Goal: Information Seeking & Learning: Learn about a topic

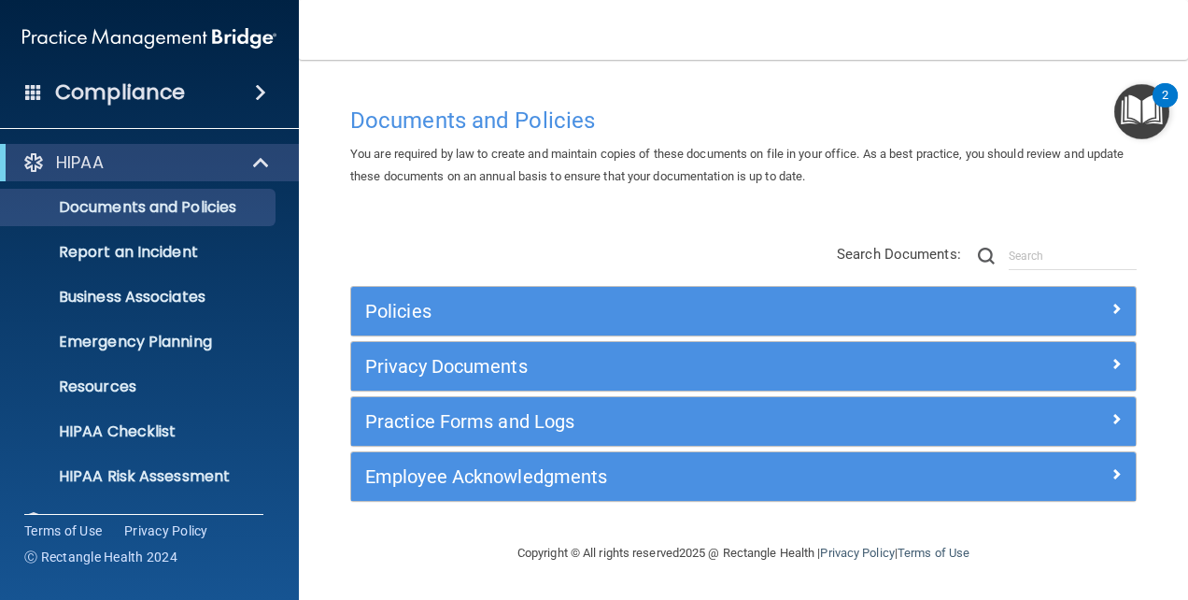
scroll to position [176, 0]
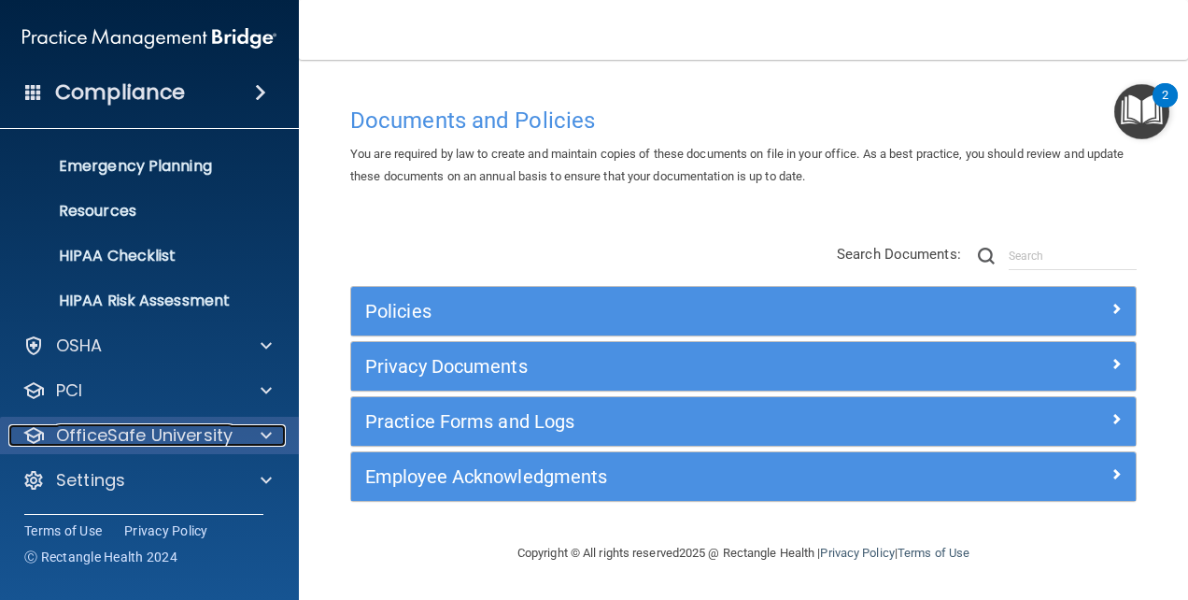
click at [165, 428] on p "OfficeSafe University" at bounding box center [144, 435] width 177 height 22
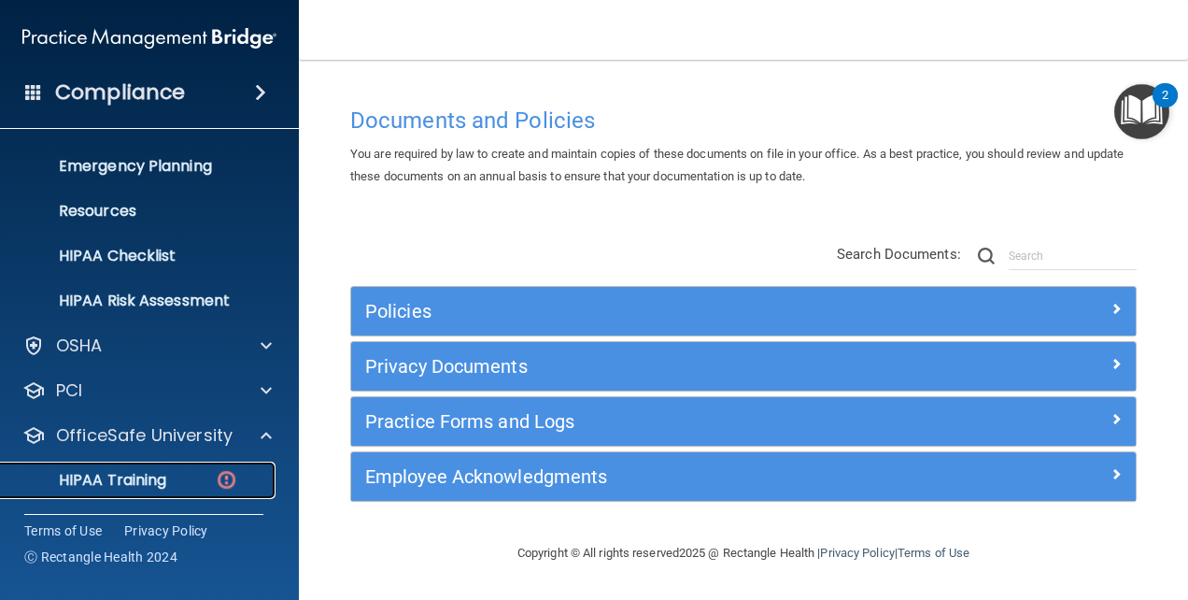
click at [137, 475] on p "HIPAA Training" at bounding box center [89, 480] width 154 height 19
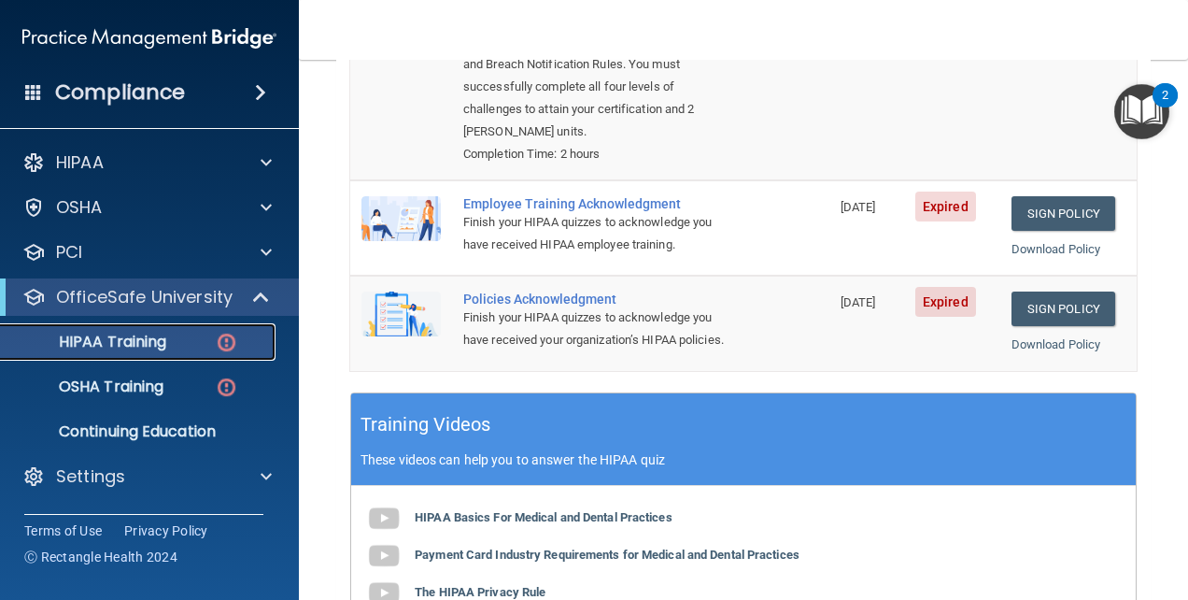
scroll to position [280, 0]
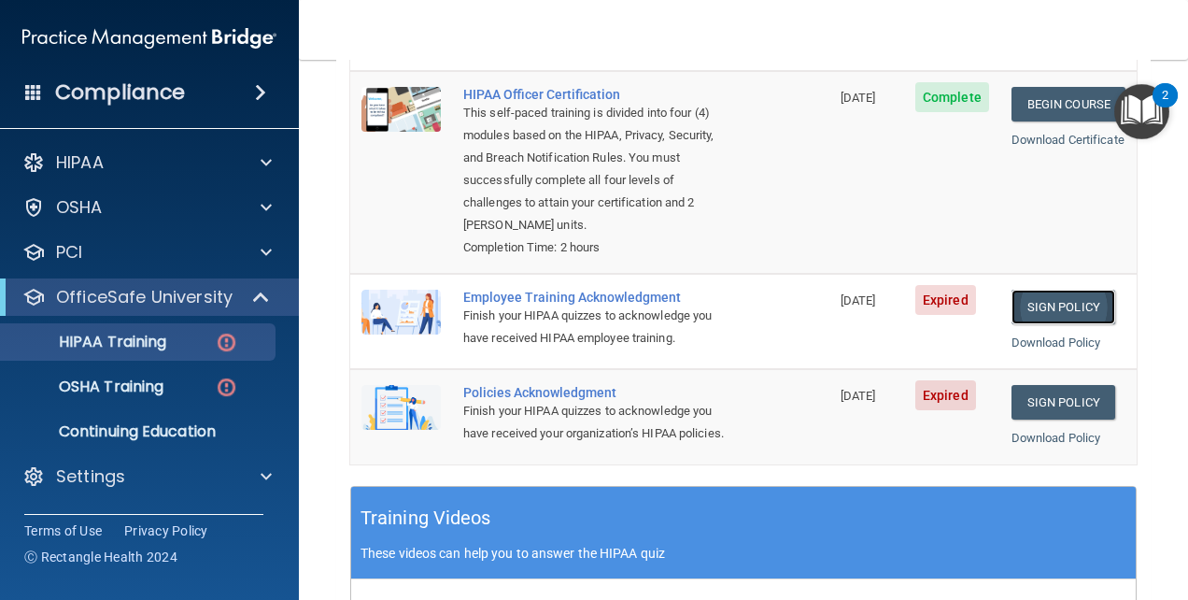
click at [1045, 290] on link "Sign Policy" at bounding box center [1064, 307] width 104 height 35
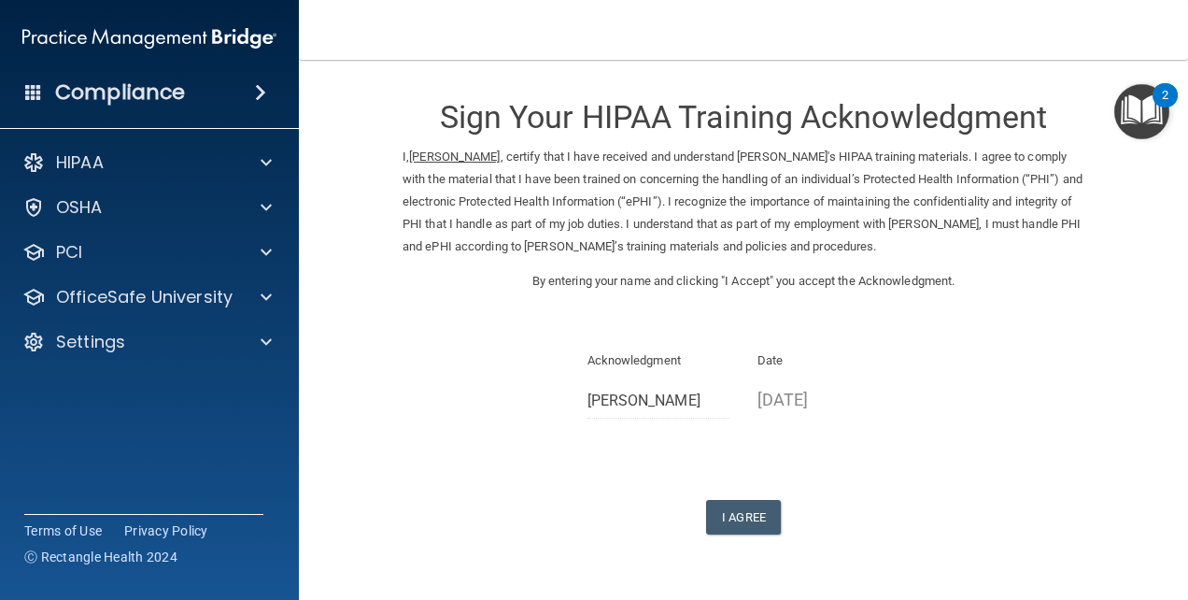
scroll to position [76, 0]
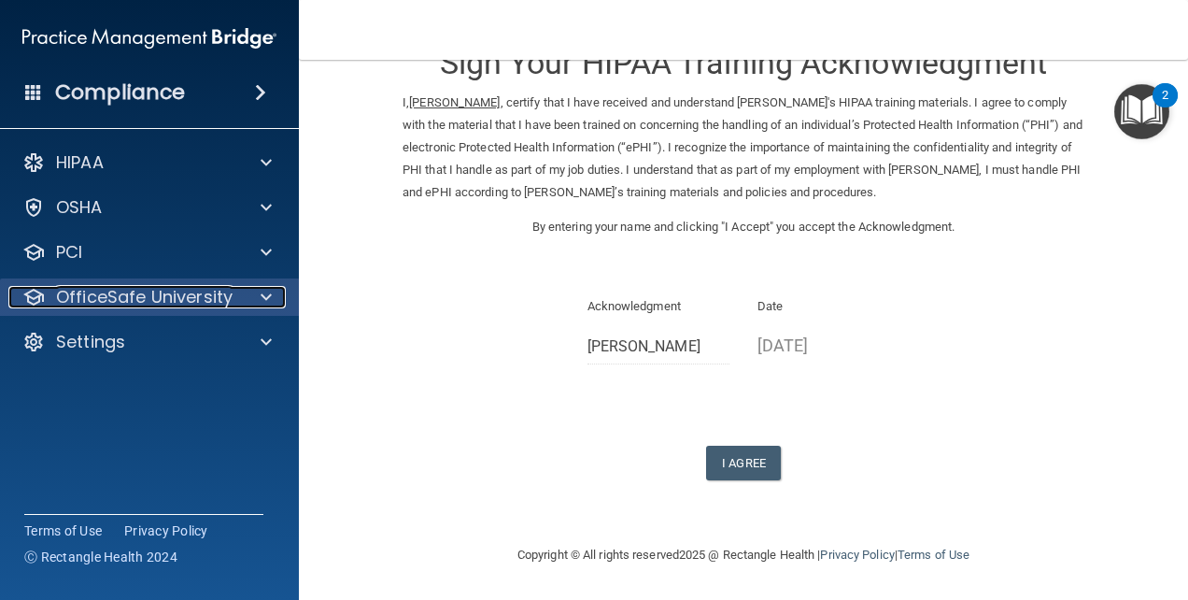
click at [143, 301] on p "OfficeSafe University" at bounding box center [144, 297] width 177 height 22
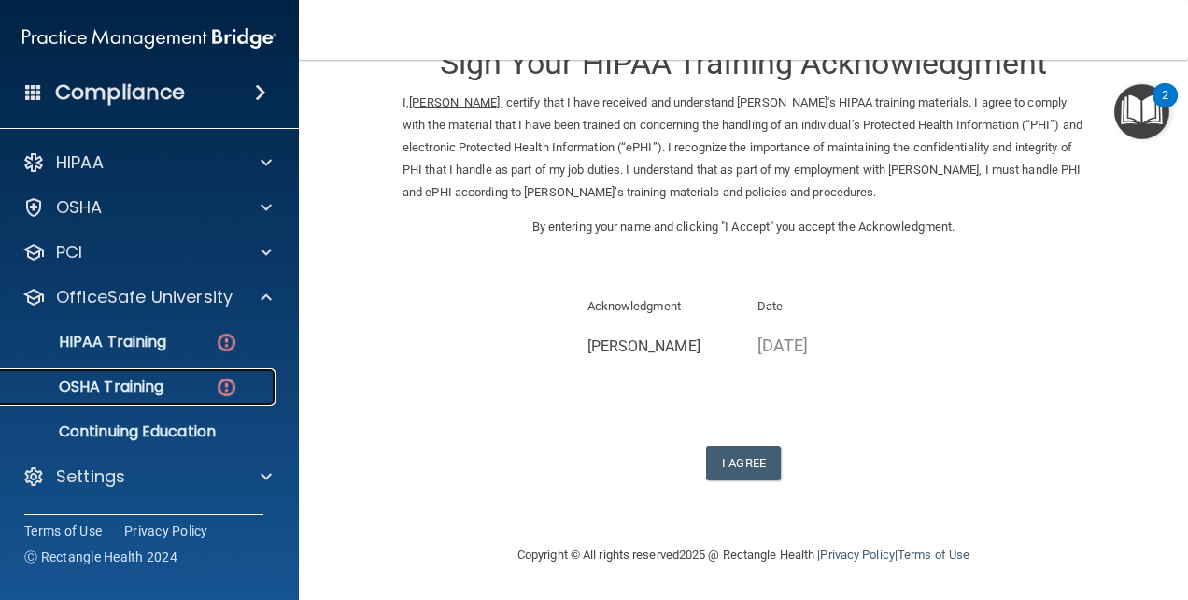
click at [135, 388] on p "OSHA Training" at bounding box center [87, 386] width 151 height 19
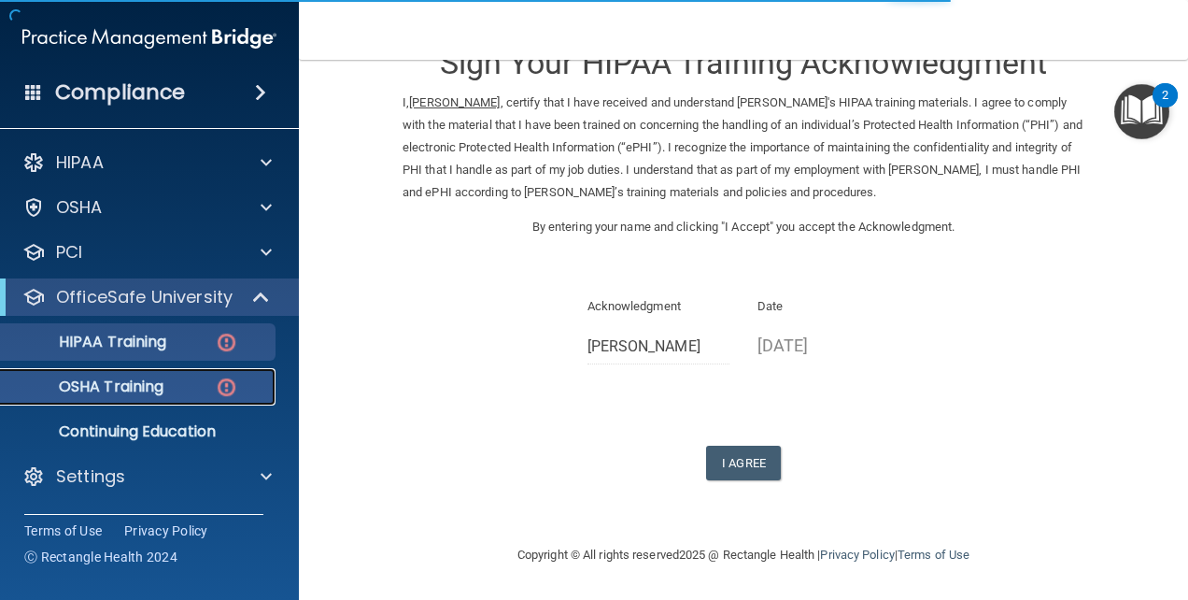
scroll to position [684, 0]
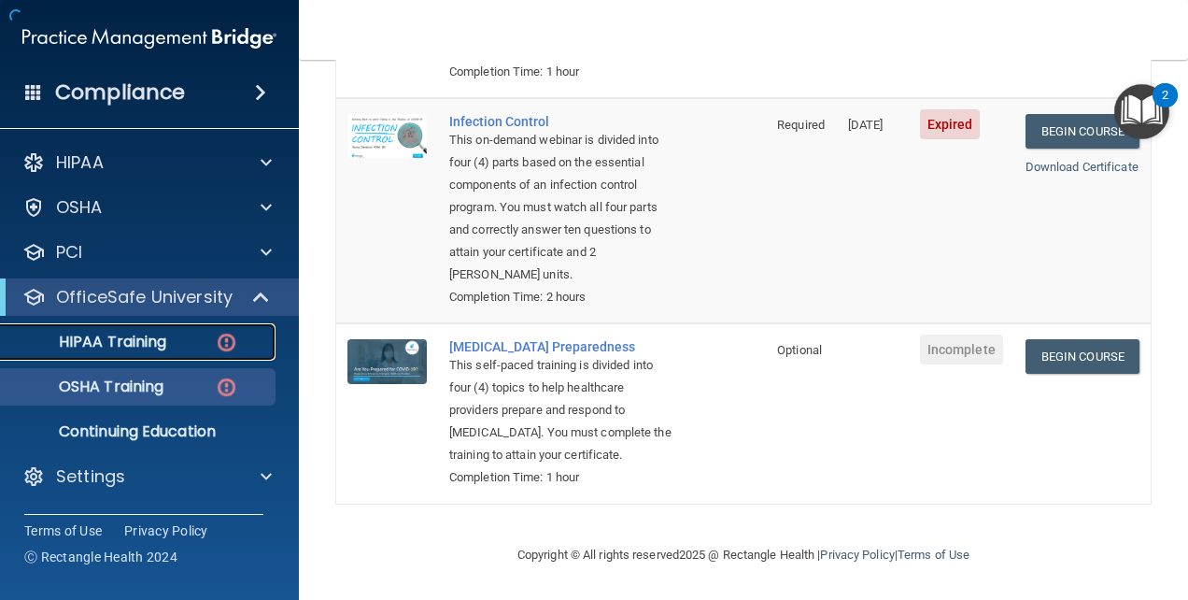
click at [127, 333] on p "HIPAA Training" at bounding box center [89, 342] width 154 height 19
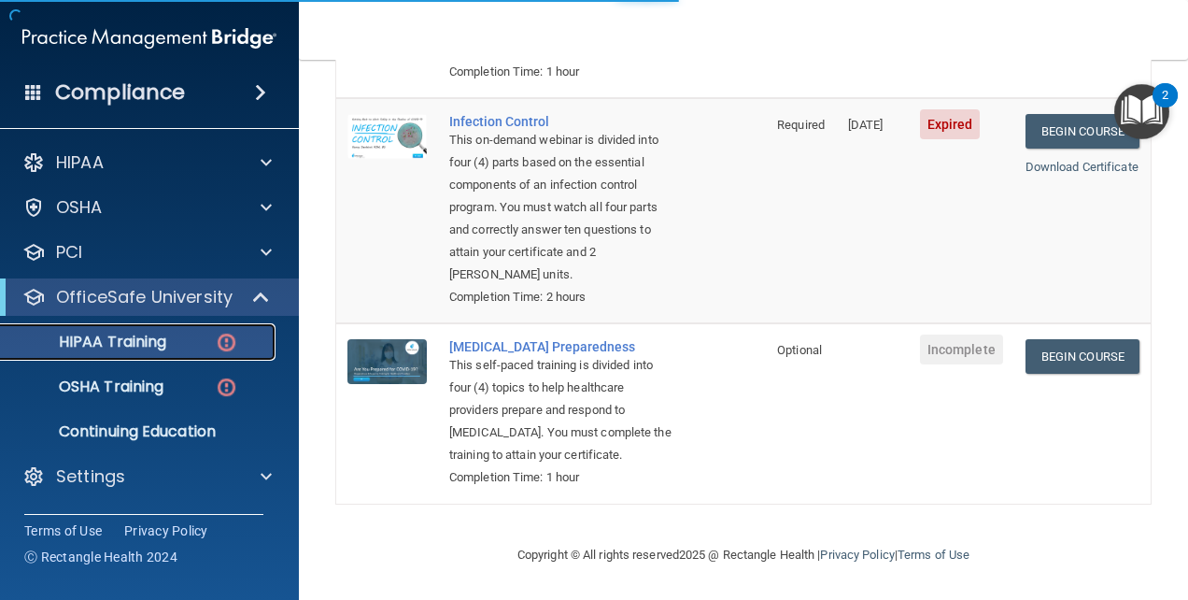
scroll to position [740, 0]
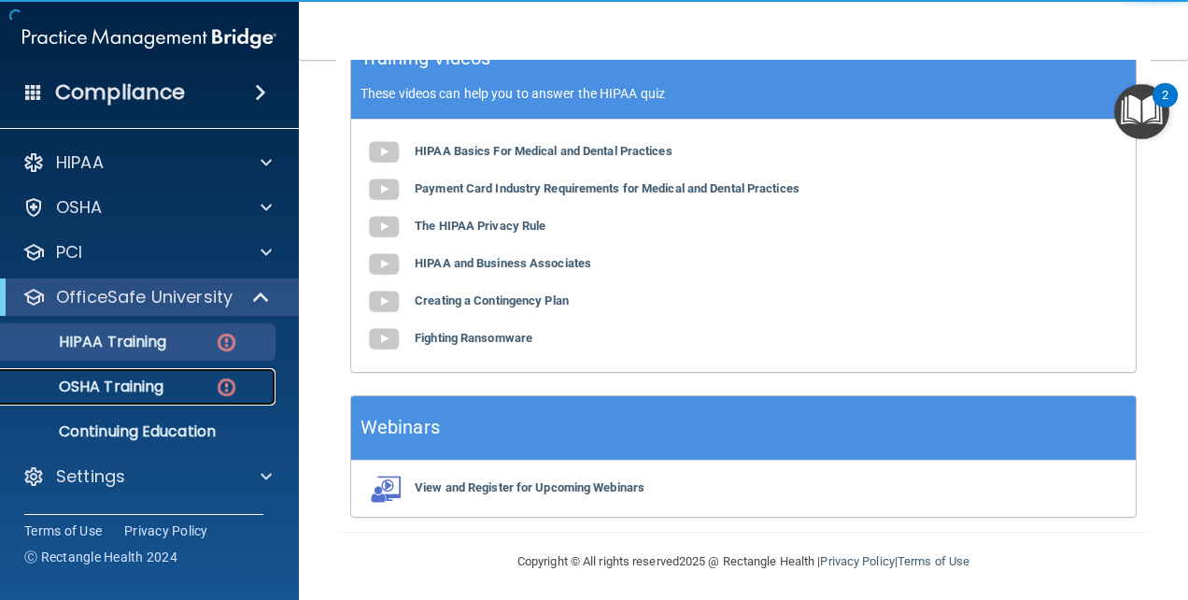
click at [97, 381] on p "OSHA Training" at bounding box center [87, 386] width 151 height 19
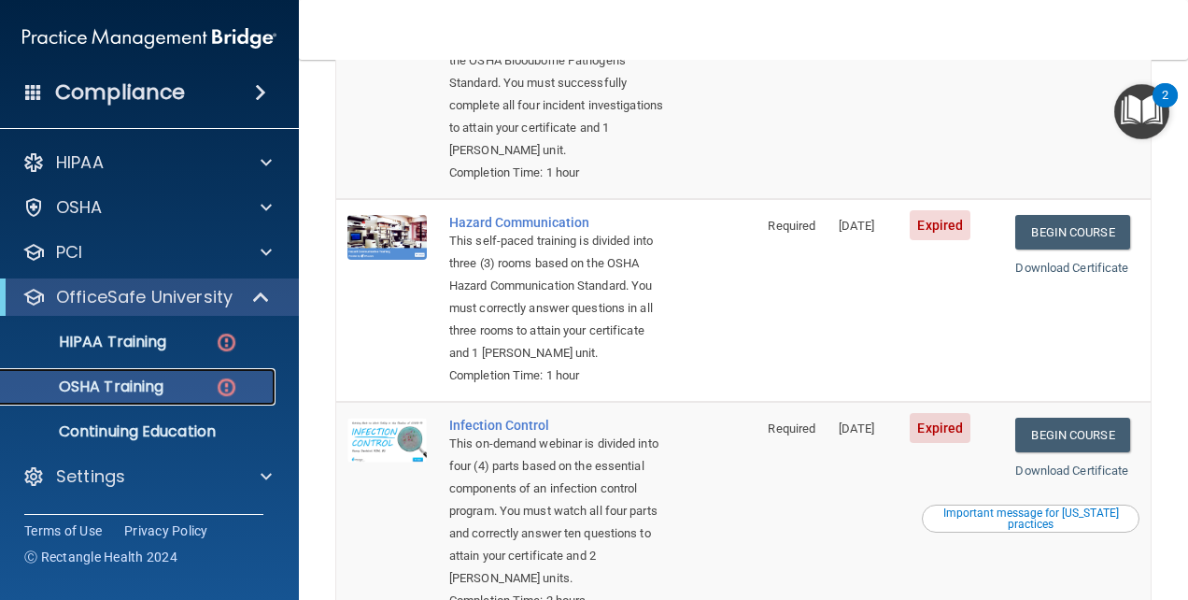
scroll to position [30, 0]
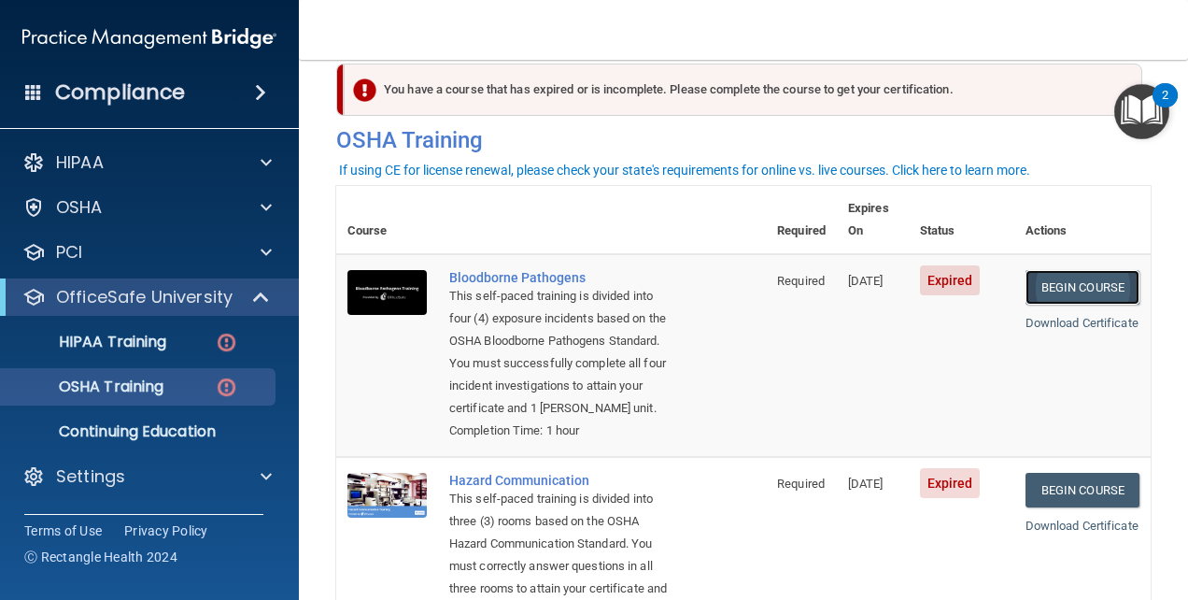
click at [1064, 270] on link "Begin Course" at bounding box center [1083, 287] width 114 height 35
click at [1077, 270] on link "Begin Course" at bounding box center [1083, 287] width 114 height 35
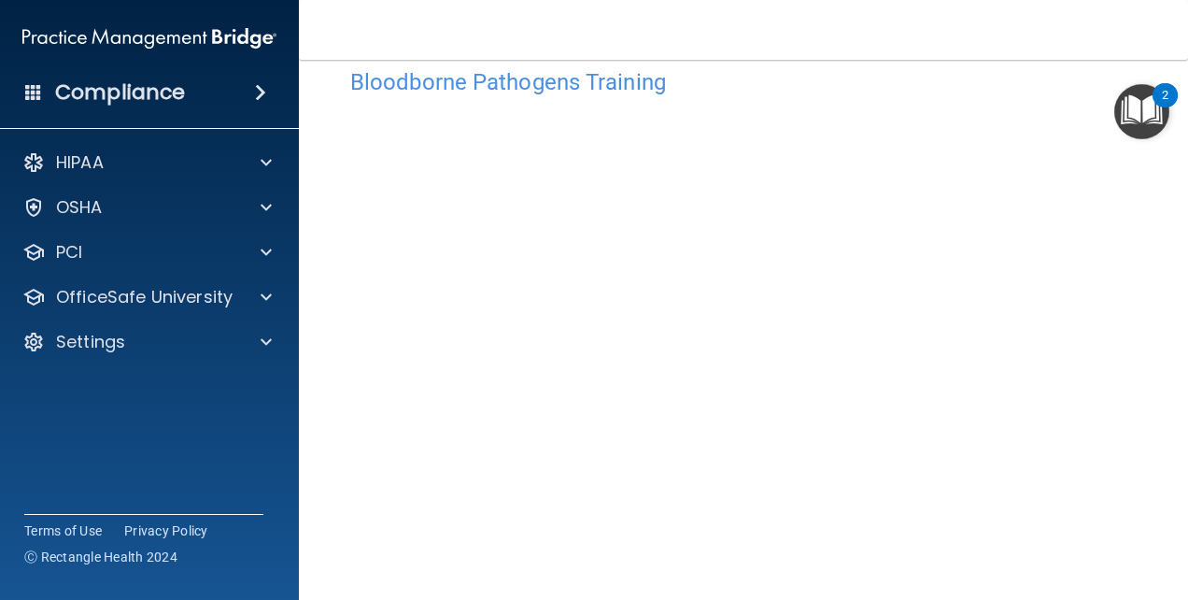
scroll to position [132, 0]
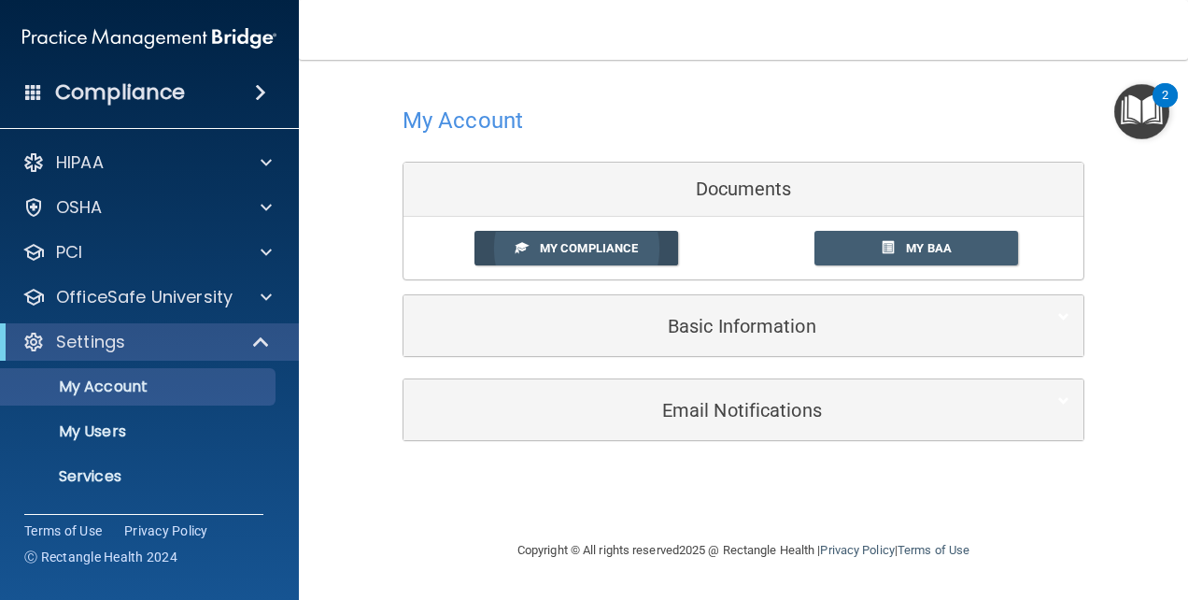
click at [609, 248] on span "My Compliance" at bounding box center [589, 248] width 98 height 14
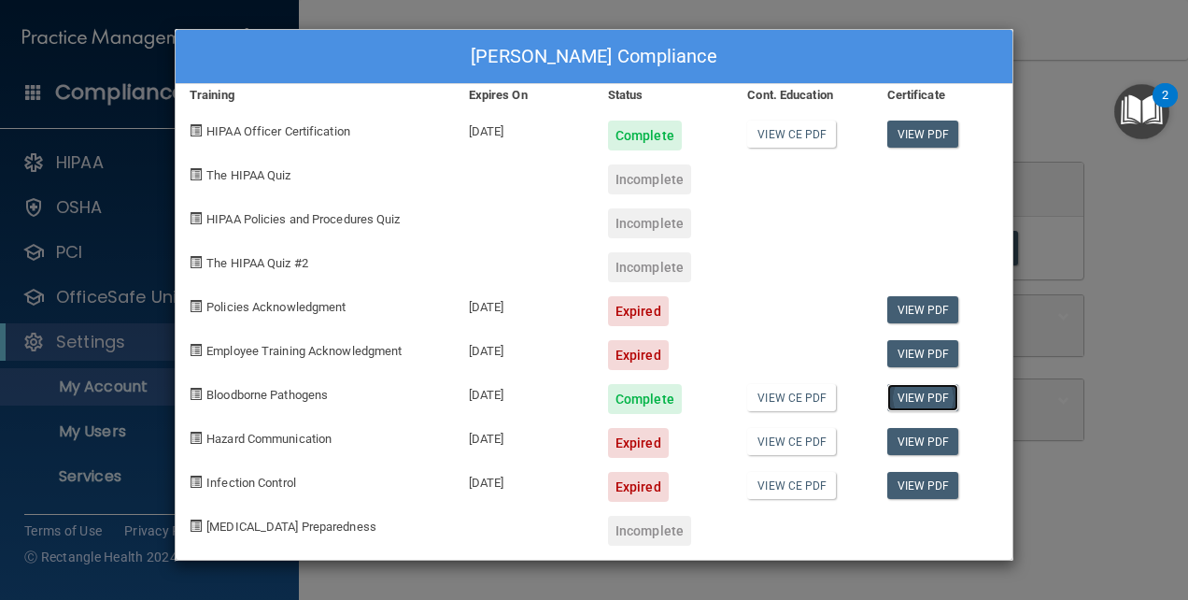
click at [922, 395] on link "View PDF" at bounding box center [923, 397] width 72 height 27
click at [1078, 193] on div "Mona Flores's Compliance Training Expires On Status Cont. Education Certificate…" at bounding box center [594, 300] width 1188 height 600
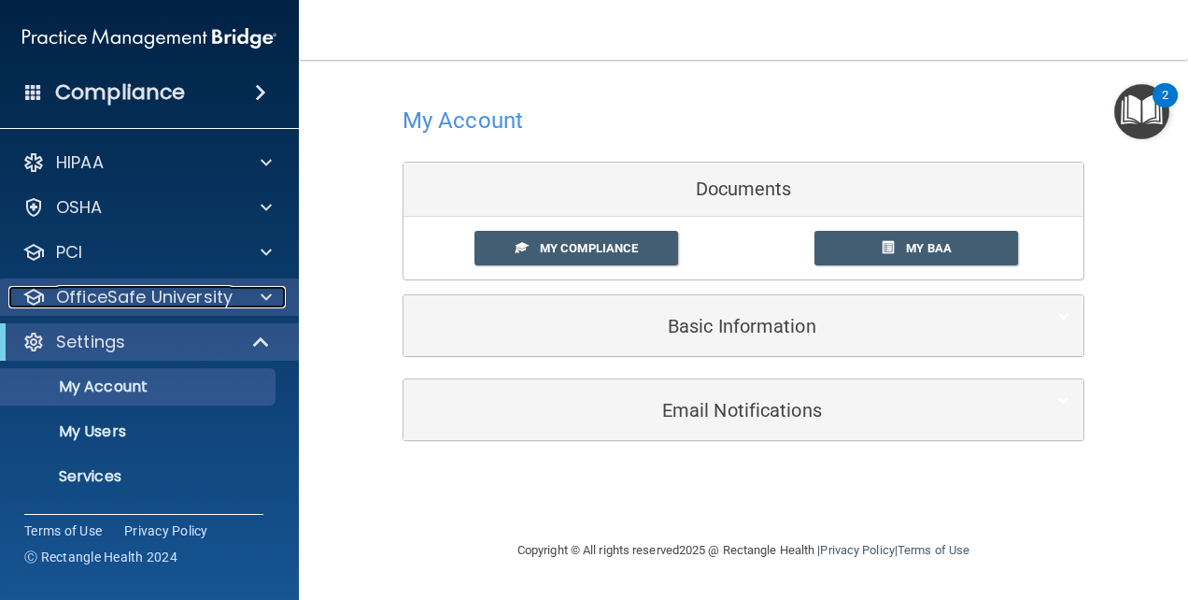
click at [183, 294] on p "OfficeSafe University" at bounding box center [144, 297] width 177 height 22
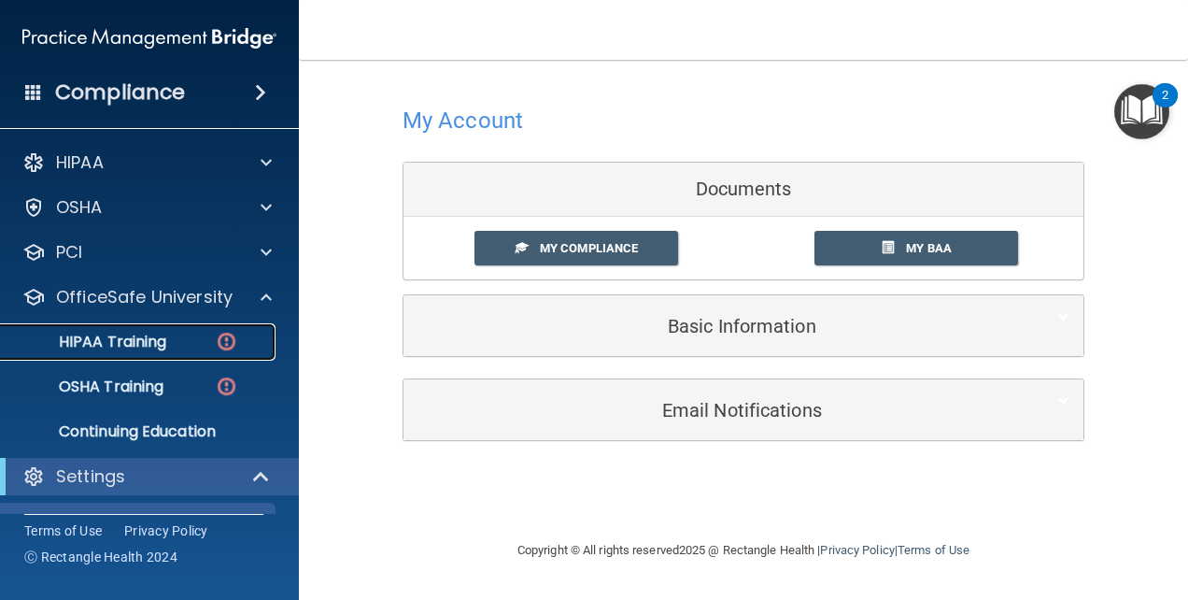
click at [161, 343] on p "HIPAA Training" at bounding box center [89, 342] width 154 height 19
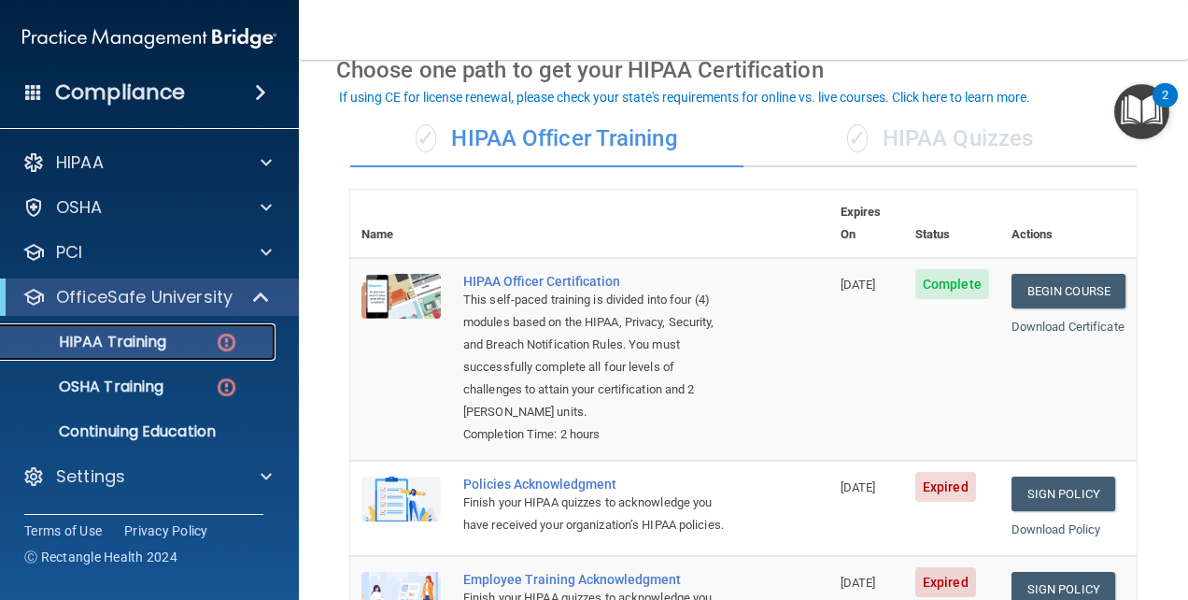
scroll to position [187, 0]
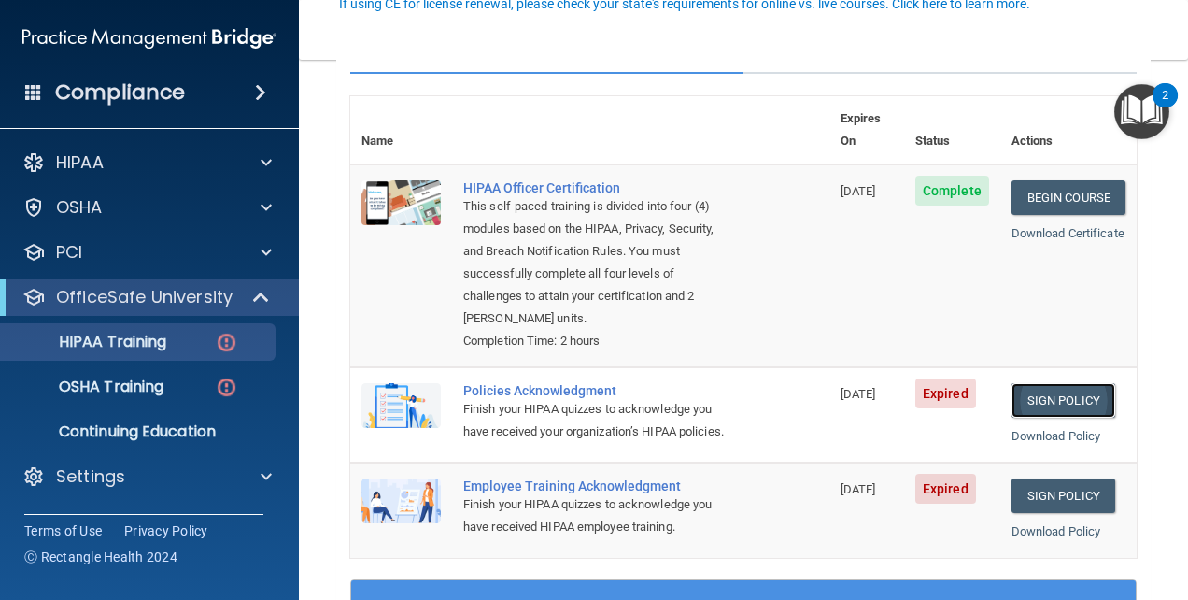
click at [1061, 383] on link "Sign Policy" at bounding box center [1064, 400] width 104 height 35
click at [1047, 429] on link "Download Policy" at bounding box center [1057, 436] width 90 height 14
click at [132, 424] on p "Continuing Education" at bounding box center [139, 431] width 255 height 19
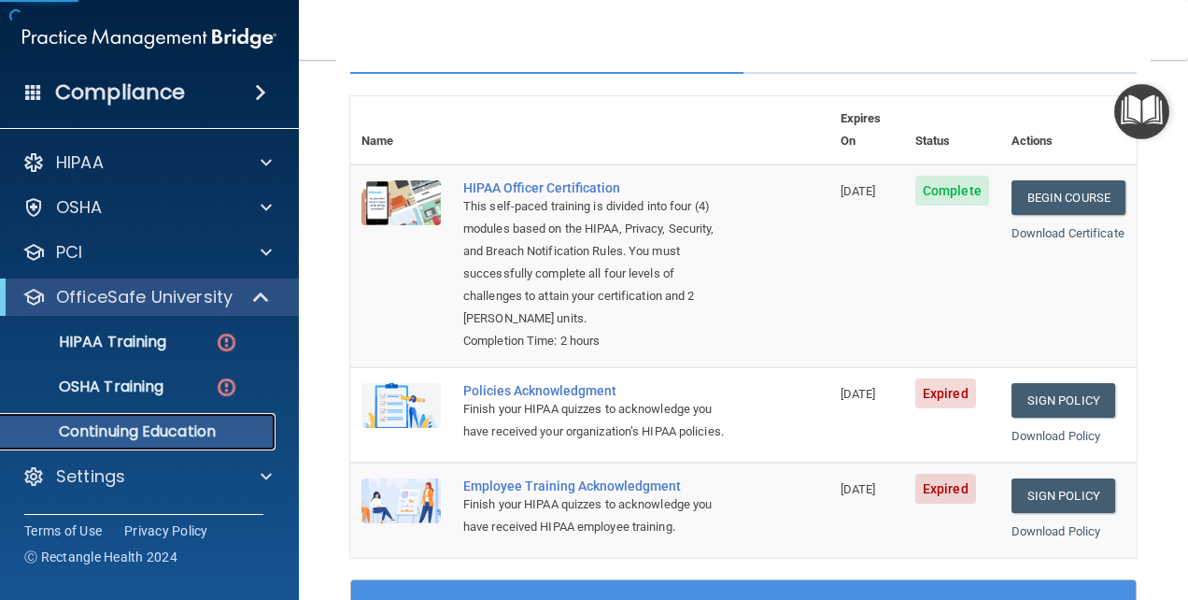
scroll to position [206, 0]
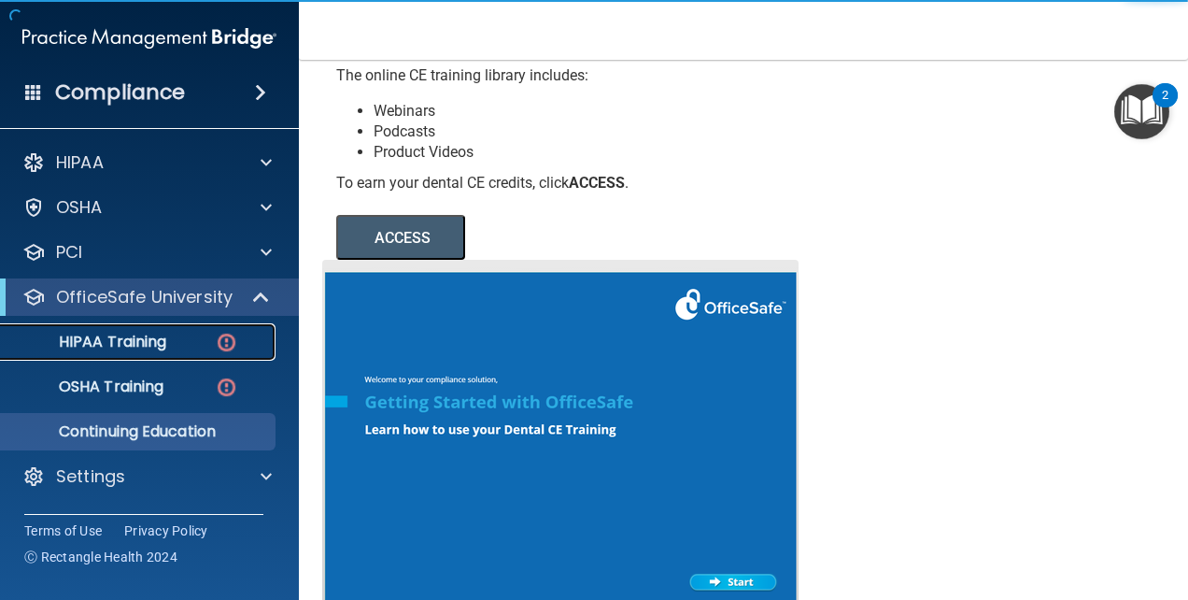
click at [106, 334] on p "HIPAA Training" at bounding box center [89, 342] width 154 height 19
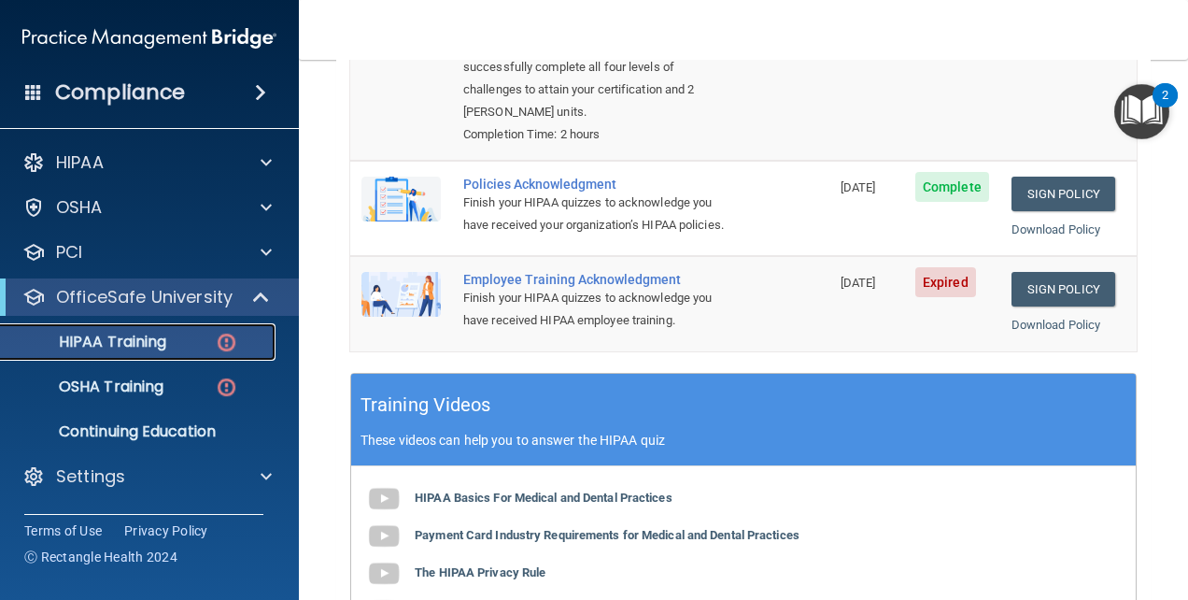
scroll to position [580, 0]
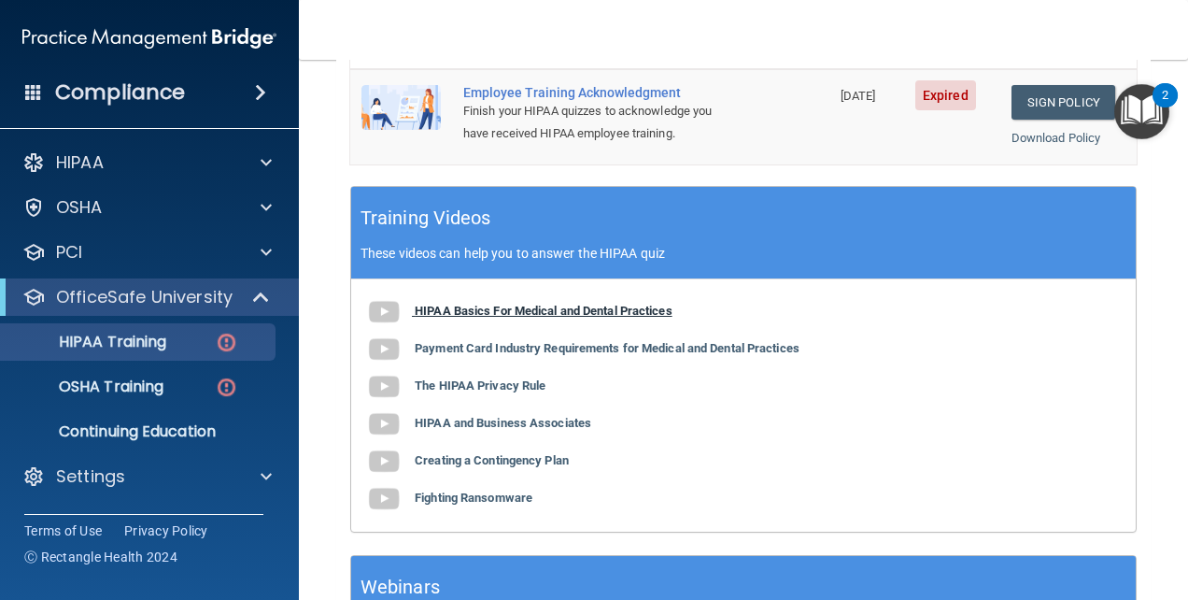
click at [390, 308] on img at bounding box center [383, 311] width 37 height 37
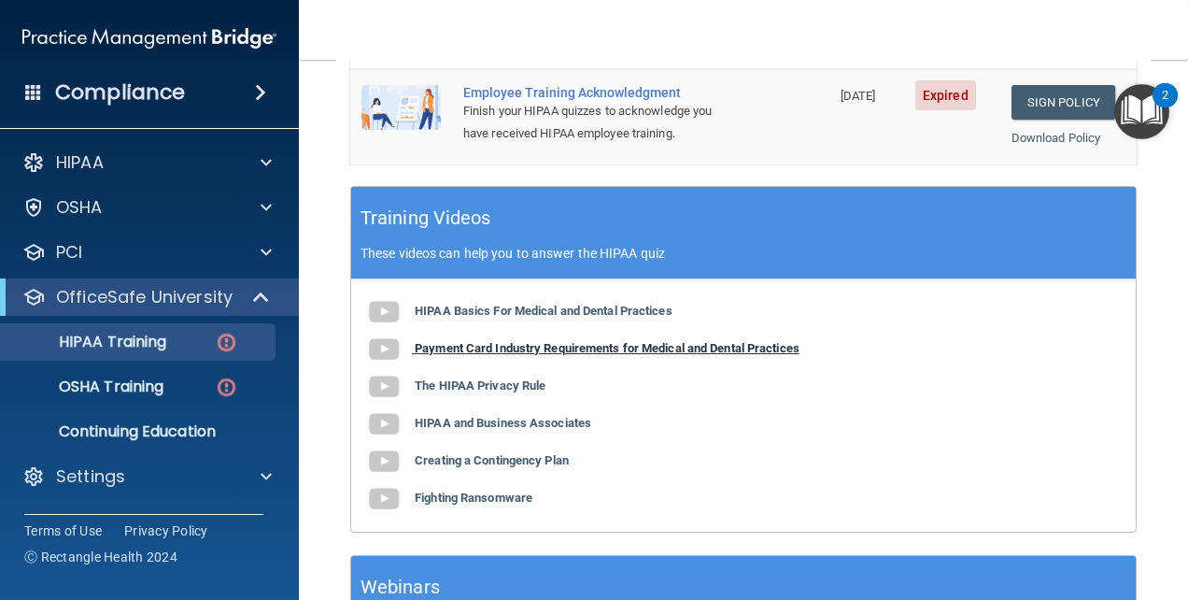
click at [458, 341] on b "Payment Card Industry Requirements for Medical and Dental Practices" at bounding box center [607, 348] width 385 height 14
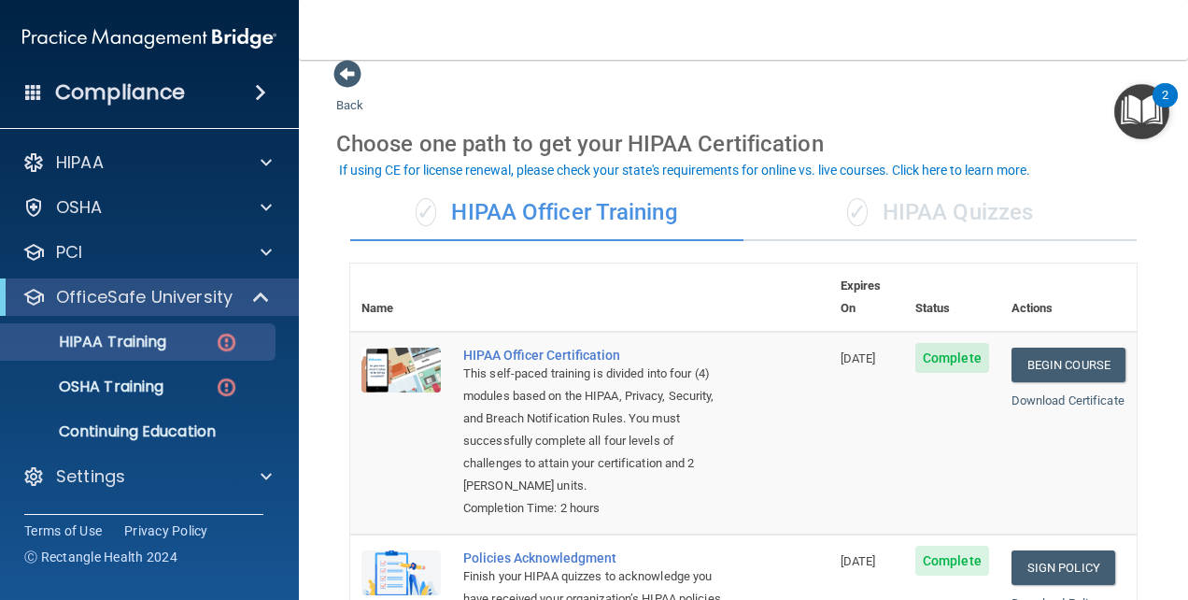
scroll to position [206, 0]
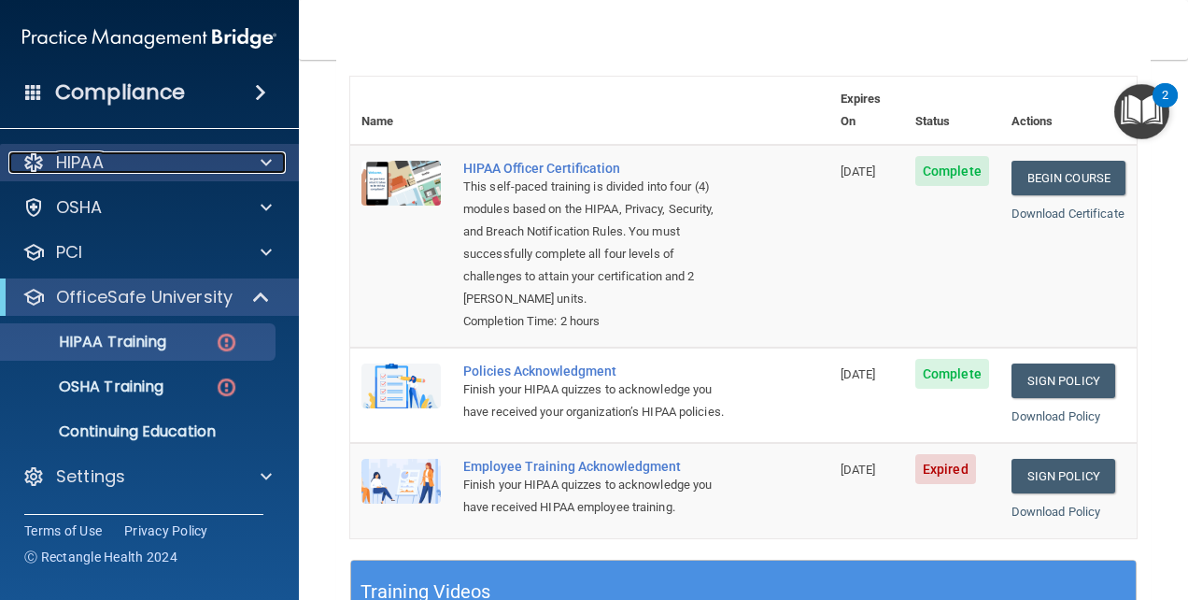
click at [189, 167] on div "HIPAA" at bounding box center [124, 162] width 232 height 22
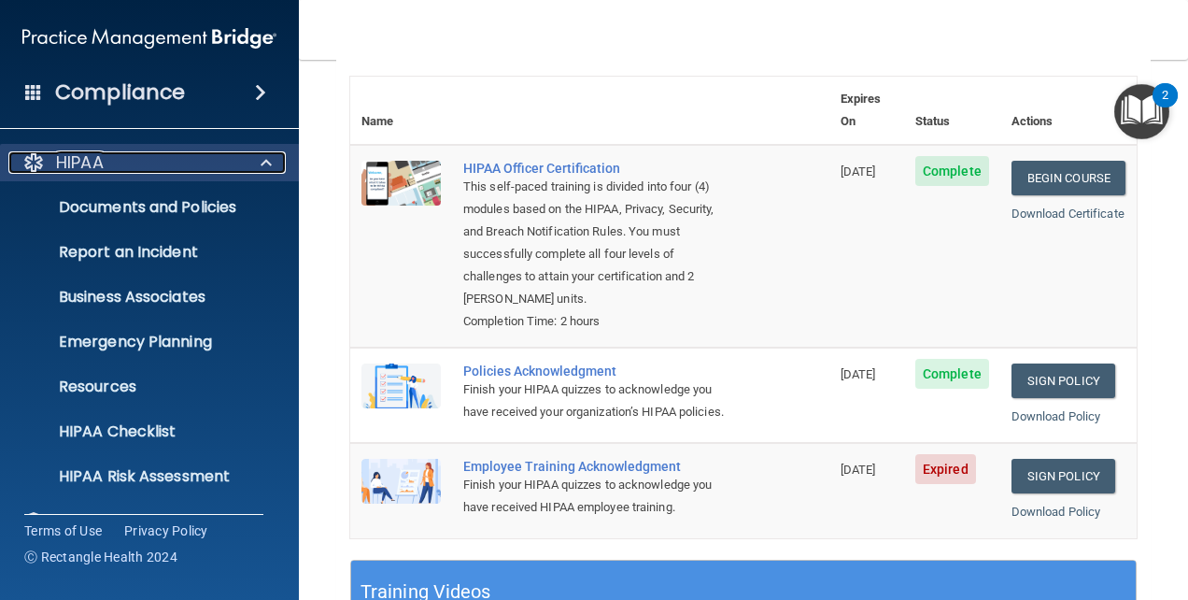
click at [266, 164] on span at bounding box center [266, 162] width 11 height 22
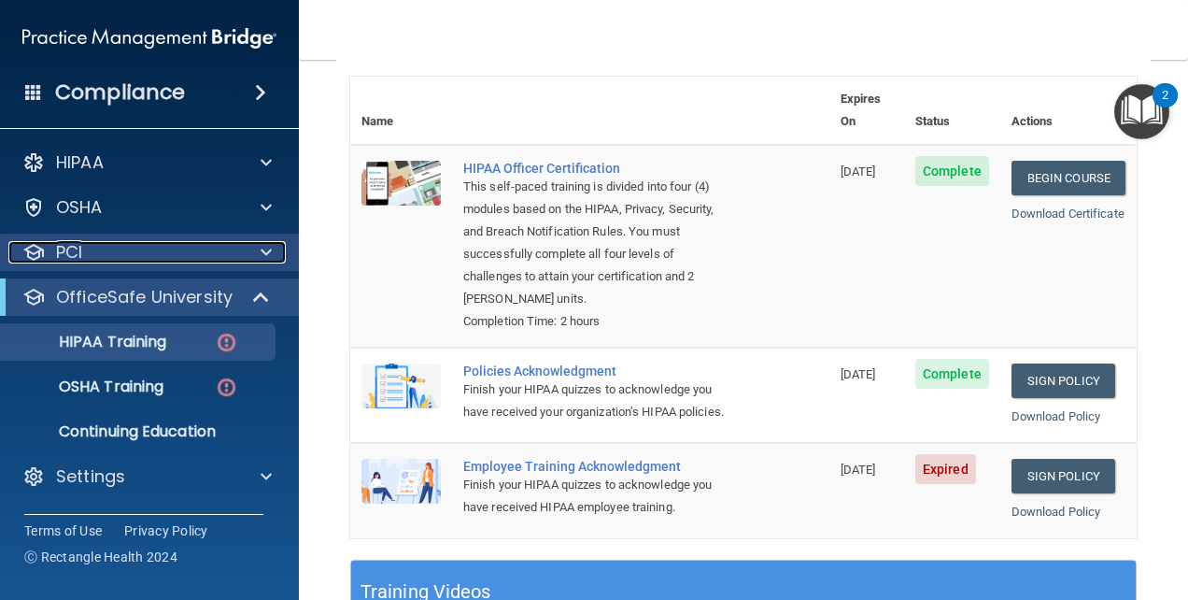
click at [78, 256] on p "PCI" at bounding box center [69, 252] width 26 height 22
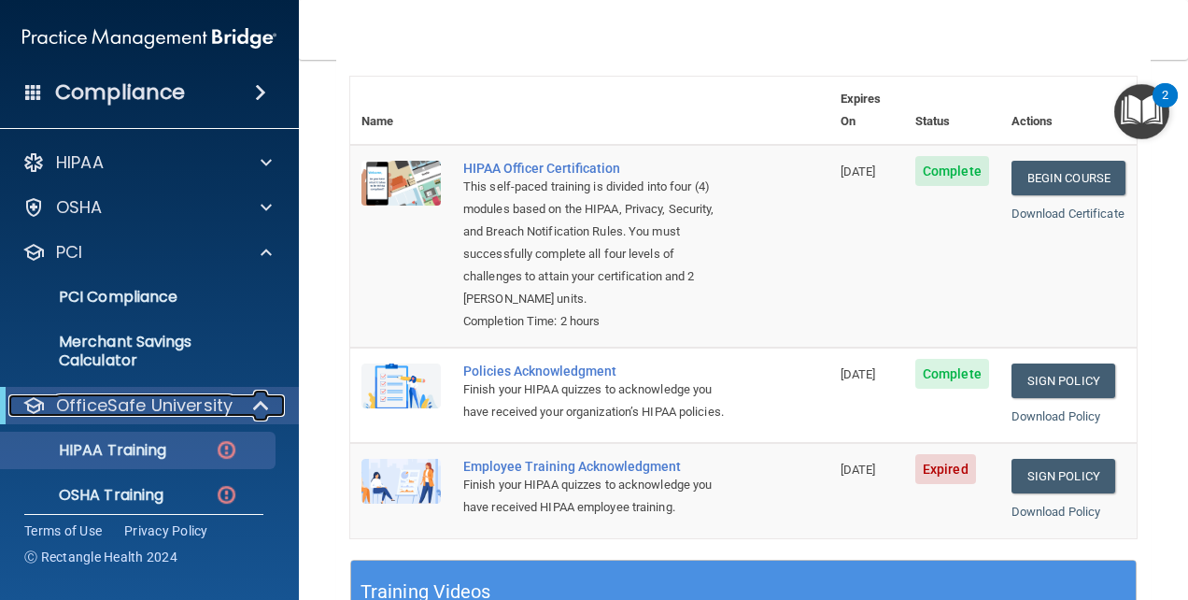
click at [248, 404] on div at bounding box center [262, 405] width 46 height 22
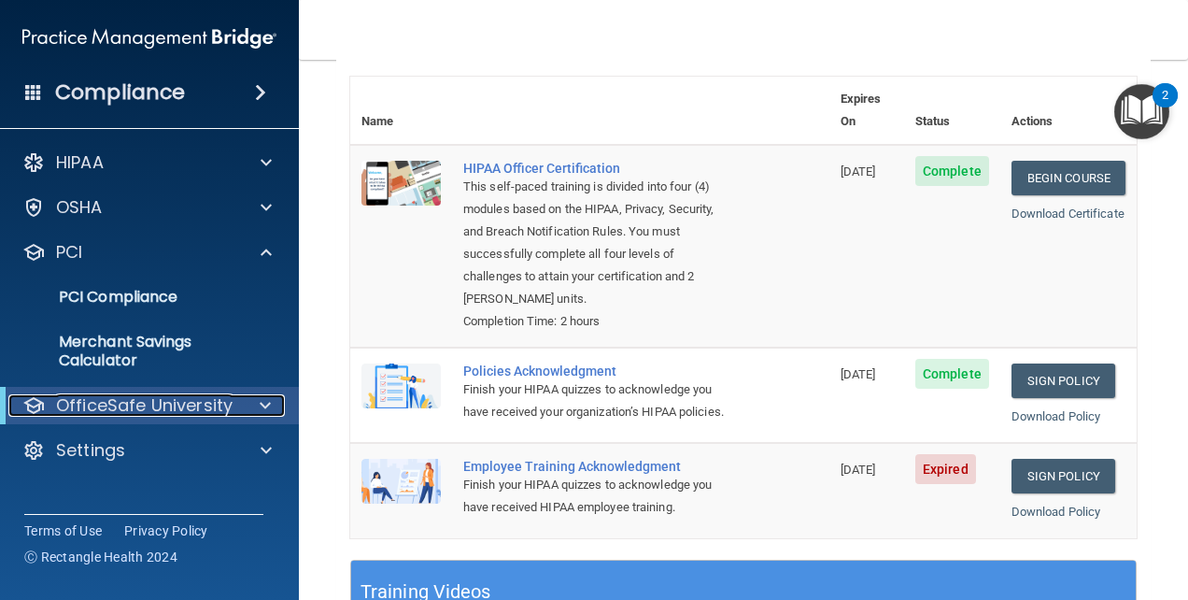
click at [139, 402] on p "OfficeSafe University" at bounding box center [144, 405] width 177 height 22
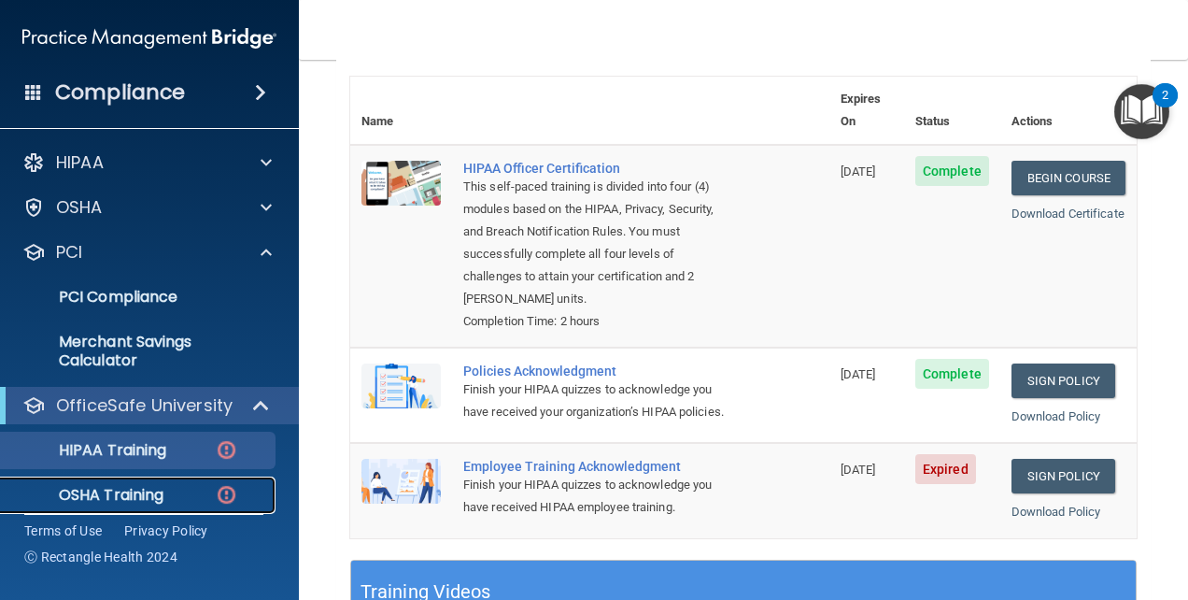
click at [155, 487] on p "OSHA Training" at bounding box center [87, 495] width 151 height 19
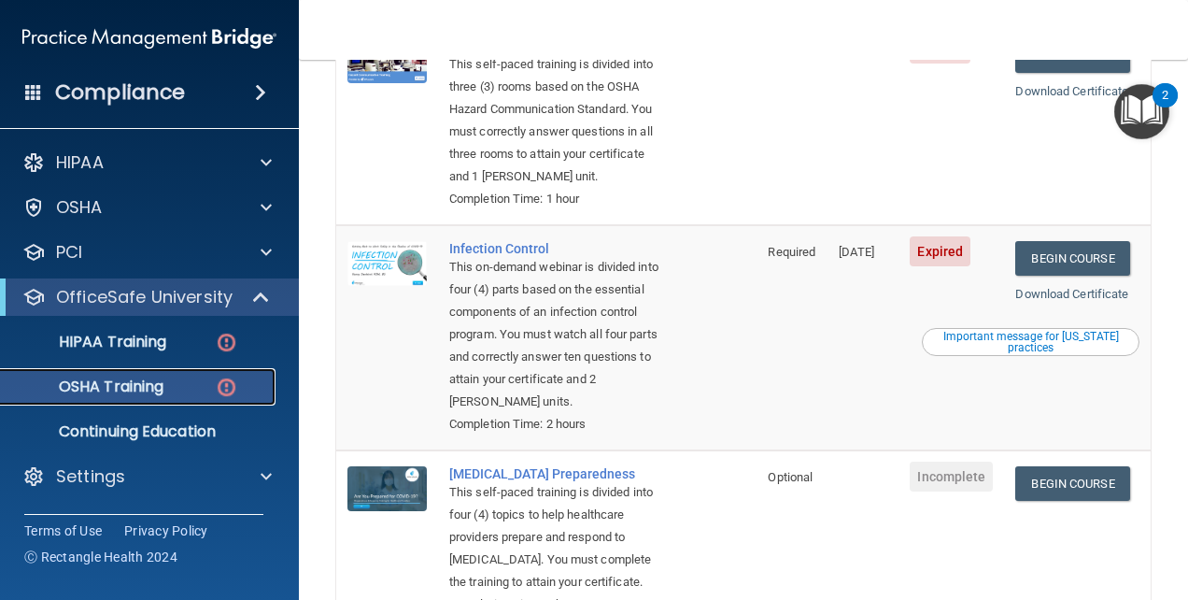
scroll to position [393, 0]
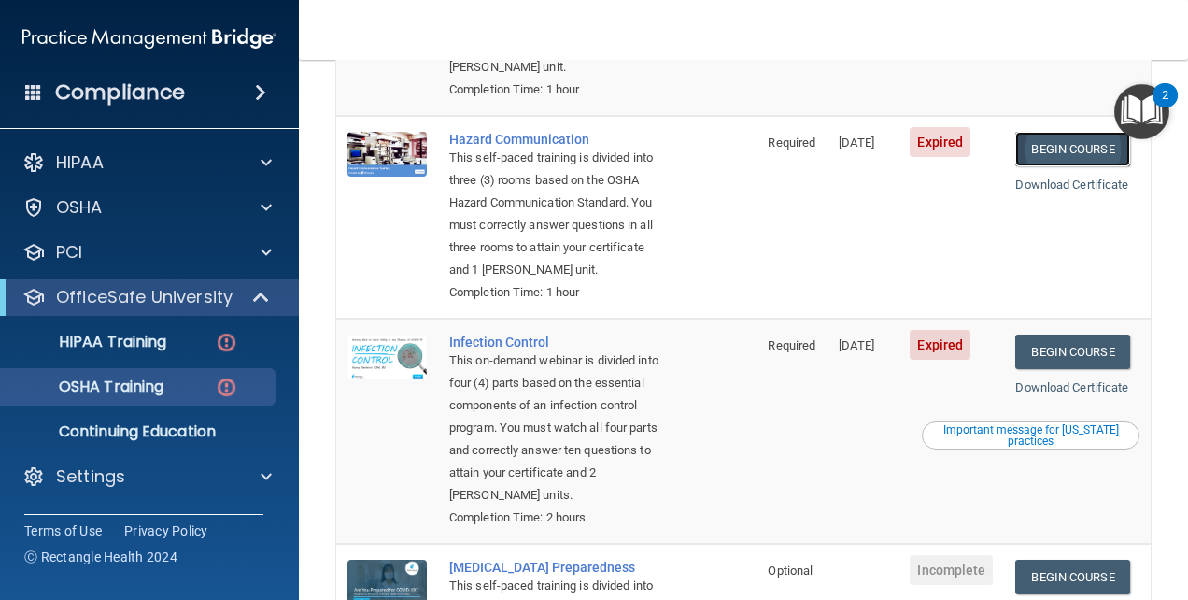
click at [1057, 151] on link "Begin Course" at bounding box center [1072, 149] width 114 height 35
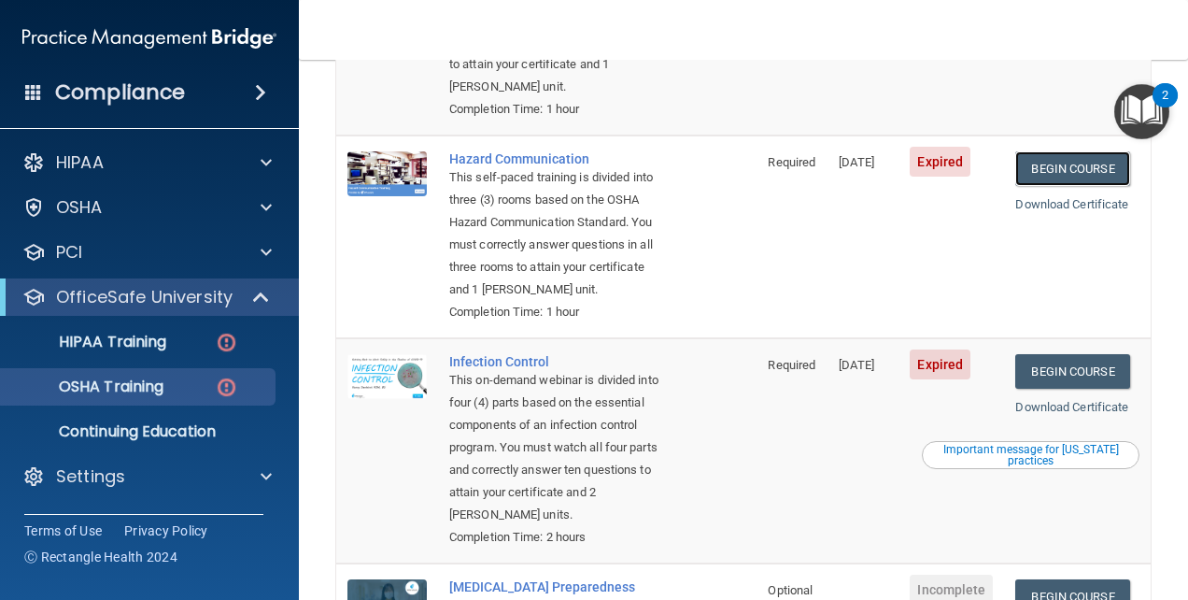
scroll to position [467, 0]
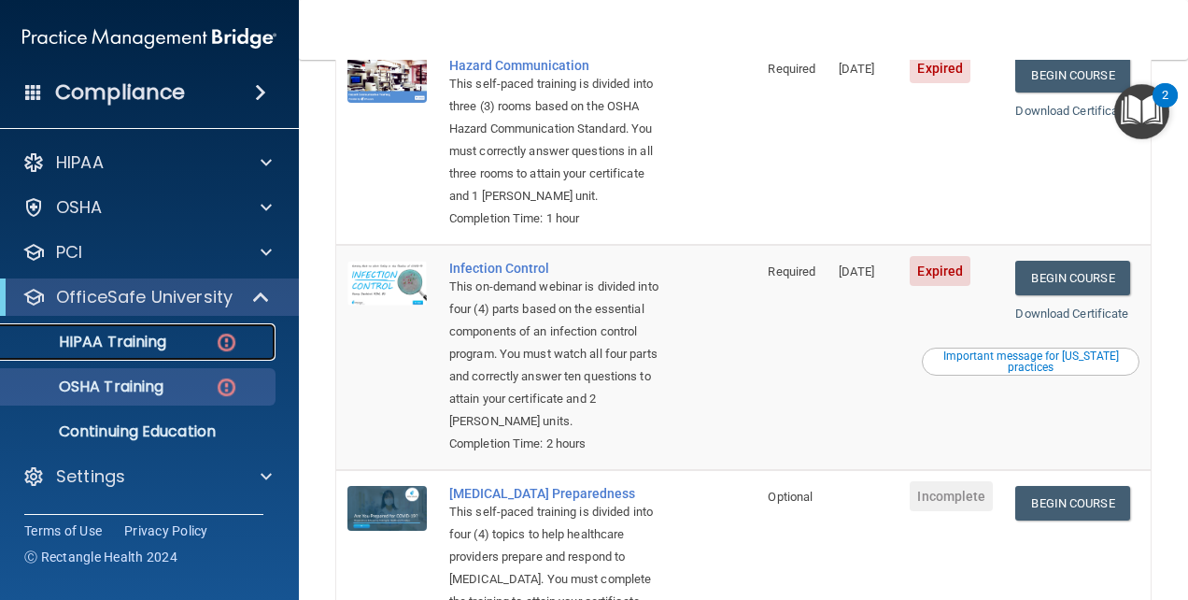
click at [86, 349] on p "HIPAA Training" at bounding box center [89, 342] width 154 height 19
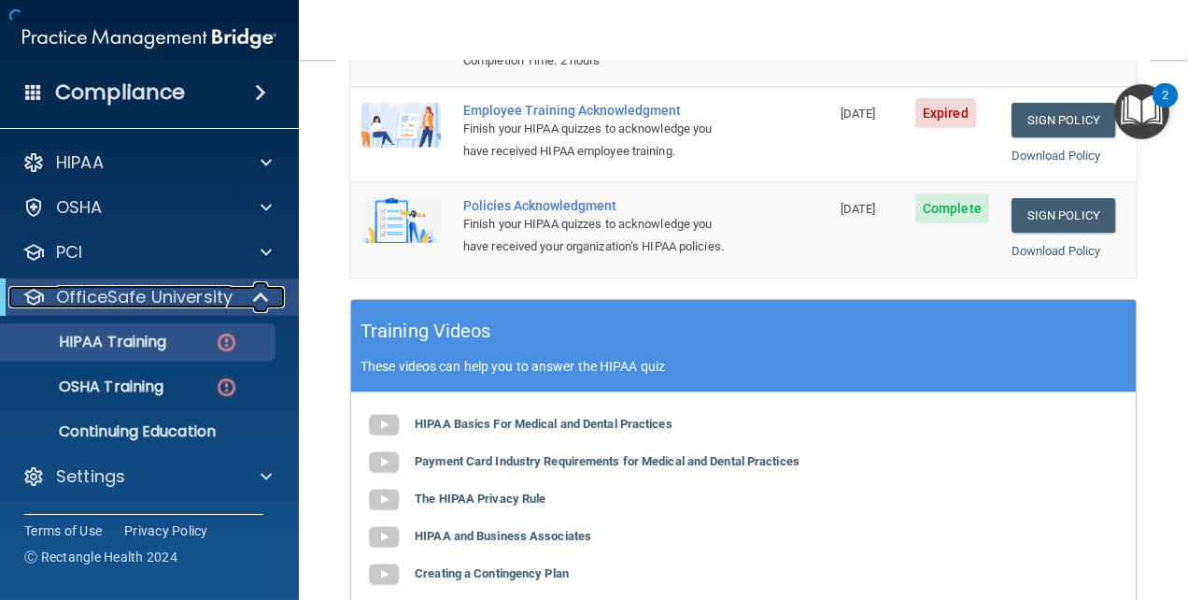
click at [148, 300] on p "OfficeSafe University" at bounding box center [144, 297] width 177 height 22
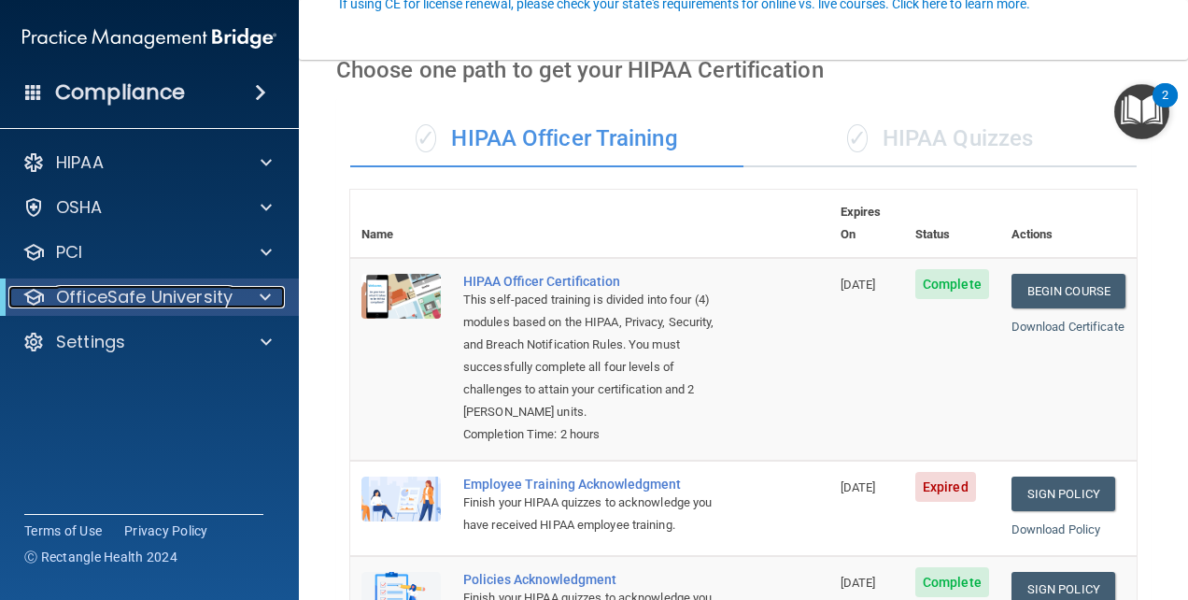
scroll to position [187, 0]
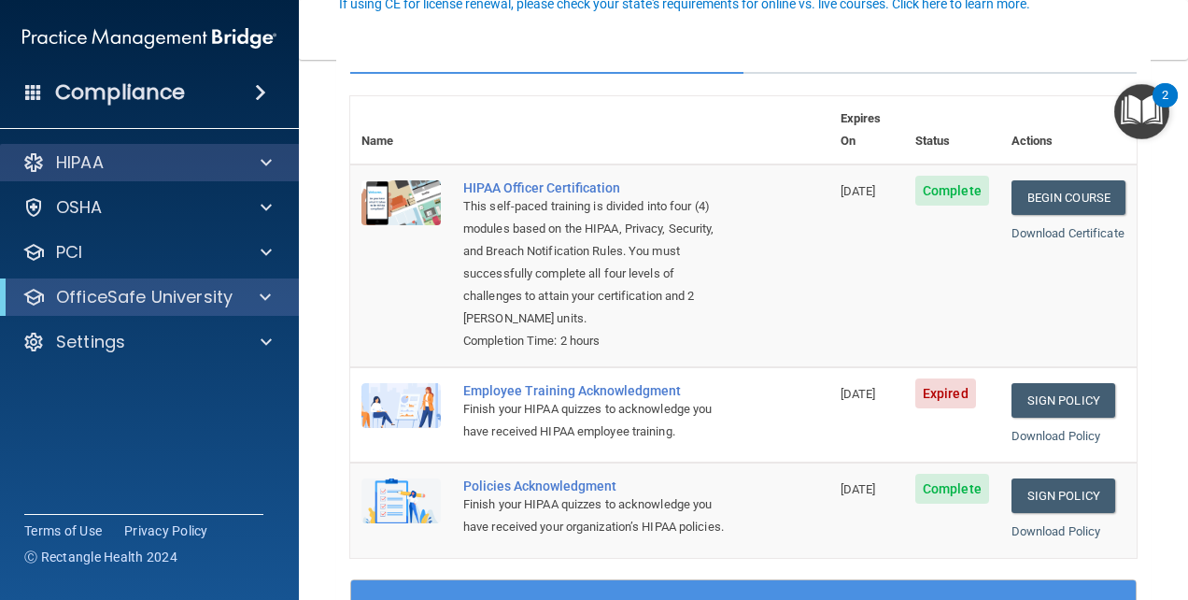
click at [156, 175] on div "HIPAA" at bounding box center [150, 162] width 300 height 37
click at [262, 158] on span at bounding box center [266, 162] width 11 height 22
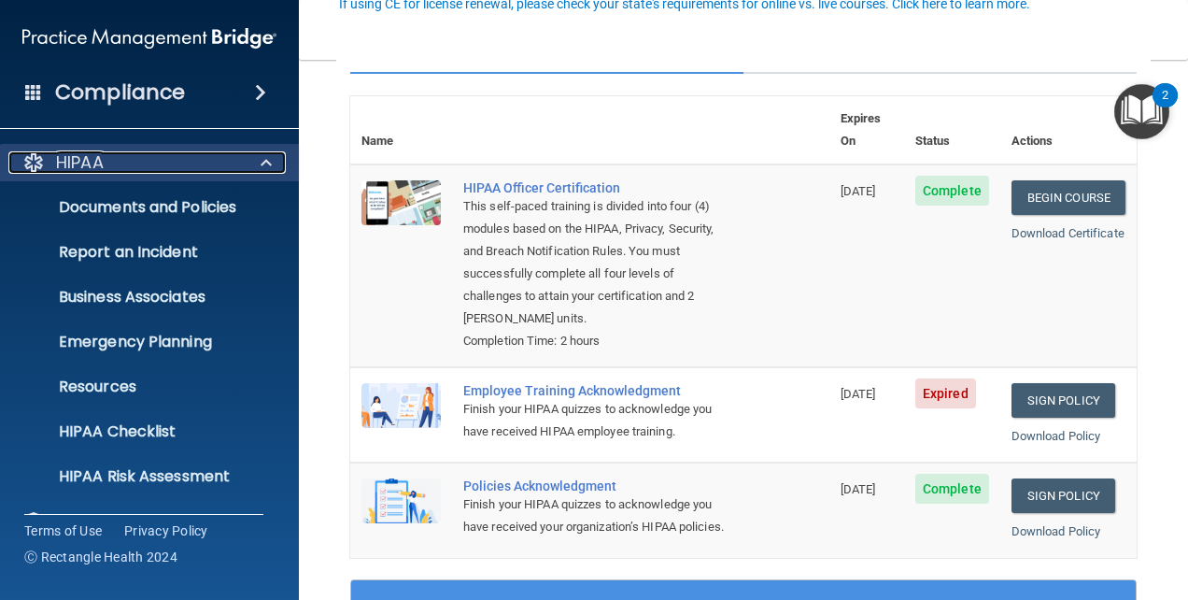
click at [271, 164] on span at bounding box center [266, 162] width 11 height 22
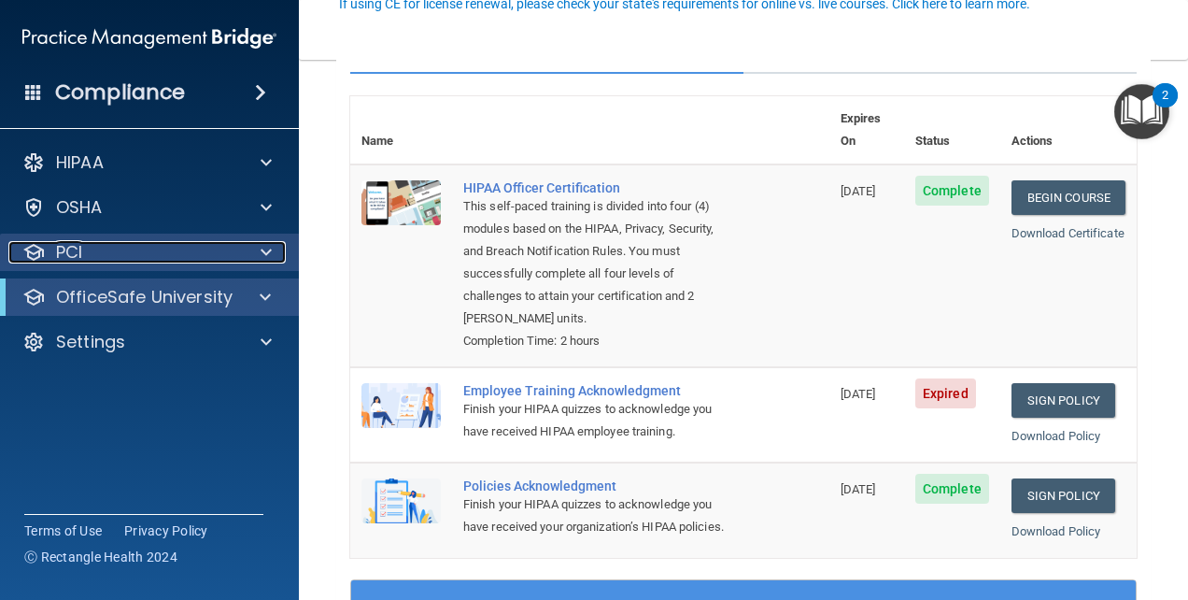
click at [115, 241] on div "PCI" at bounding box center [124, 252] width 232 height 22
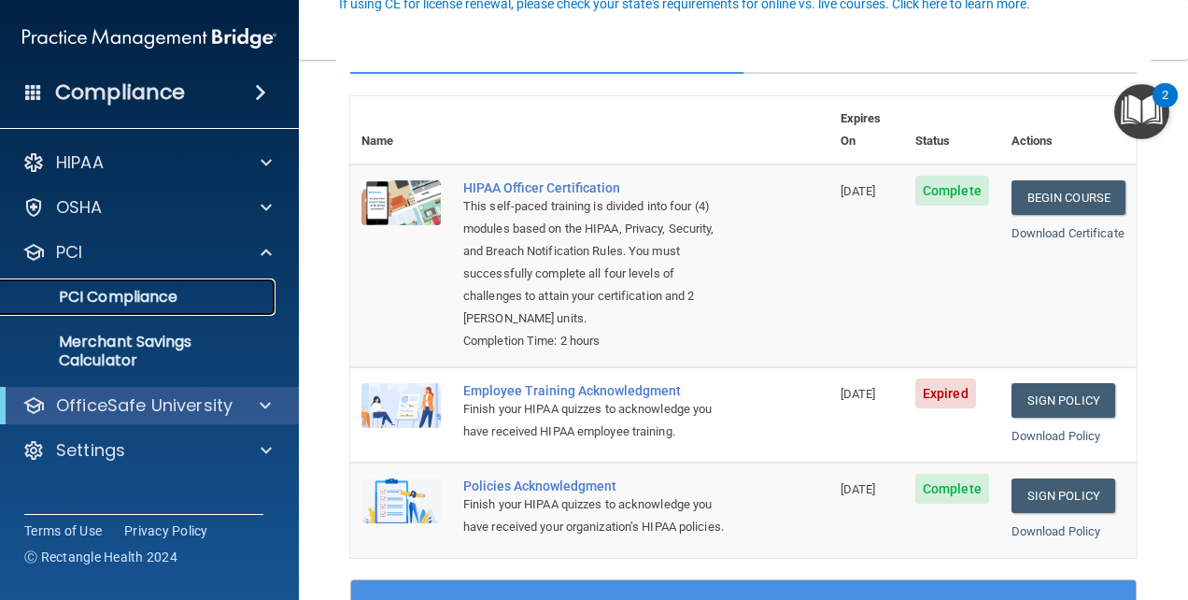
click at [131, 291] on p "PCI Compliance" at bounding box center [139, 297] width 255 height 19
click at [1062, 383] on link "Sign Policy" at bounding box center [1064, 400] width 104 height 35
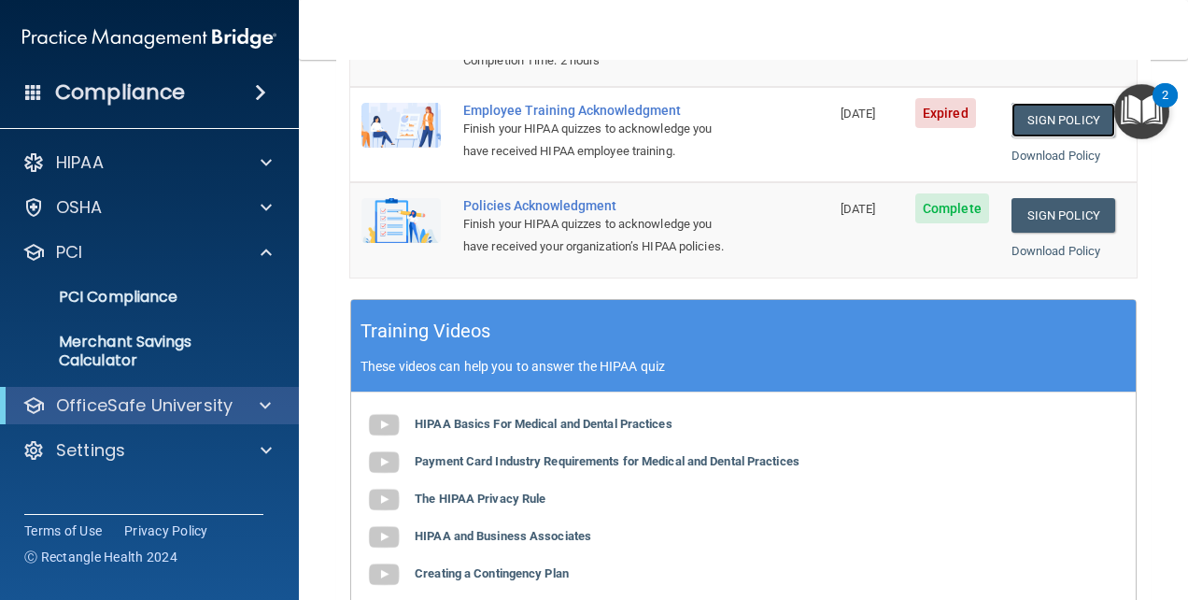
scroll to position [280, 0]
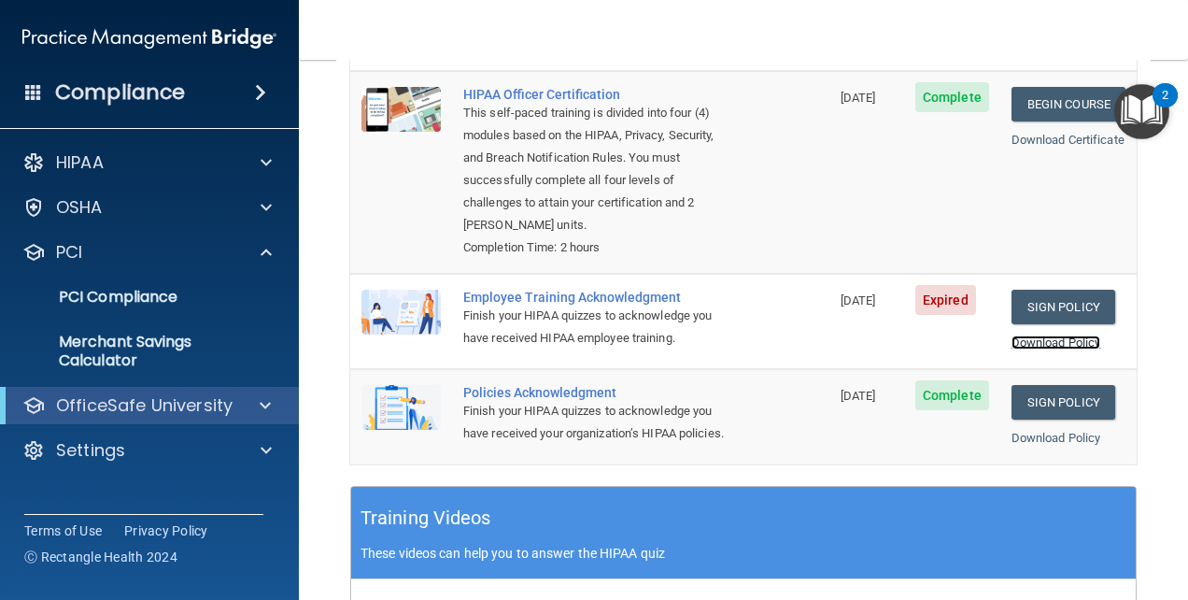
click at [1049, 335] on link "Download Policy" at bounding box center [1057, 342] width 90 height 14
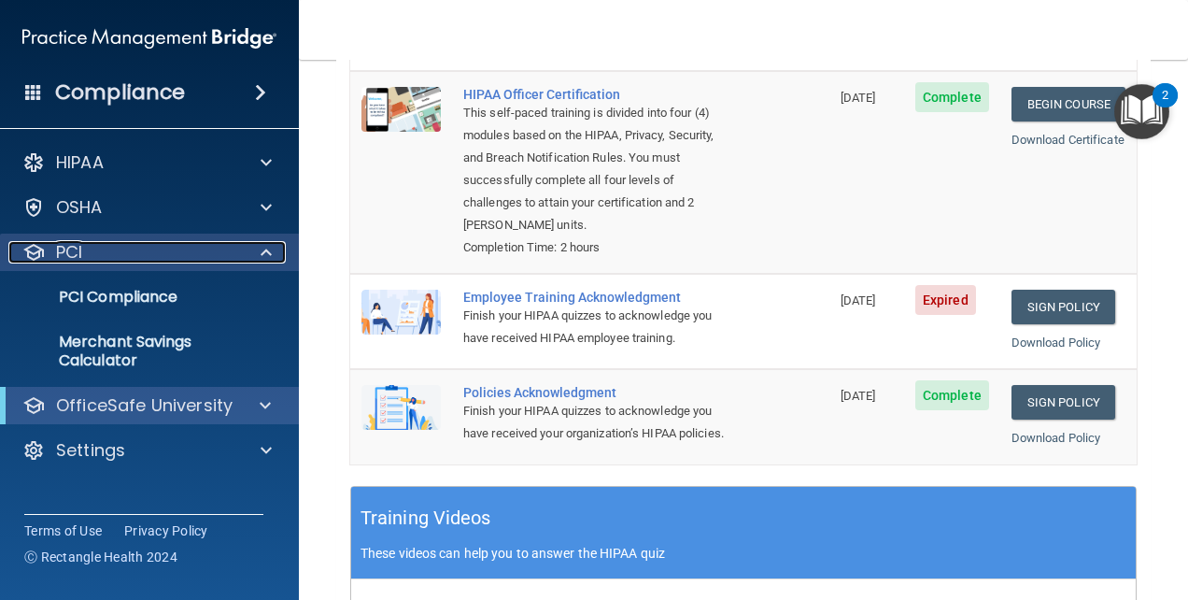
click at [54, 252] on div "PCI" at bounding box center [124, 252] width 232 height 22
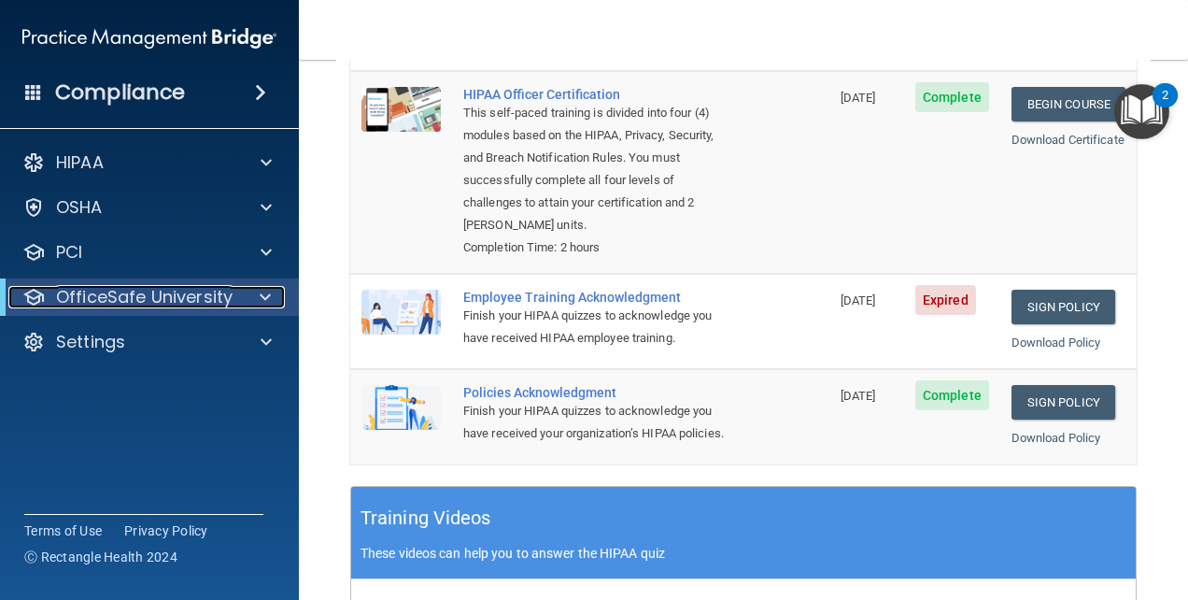
click at [221, 288] on p "OfficeSafe University" at bounding box center [144, 297] width 177 height 22
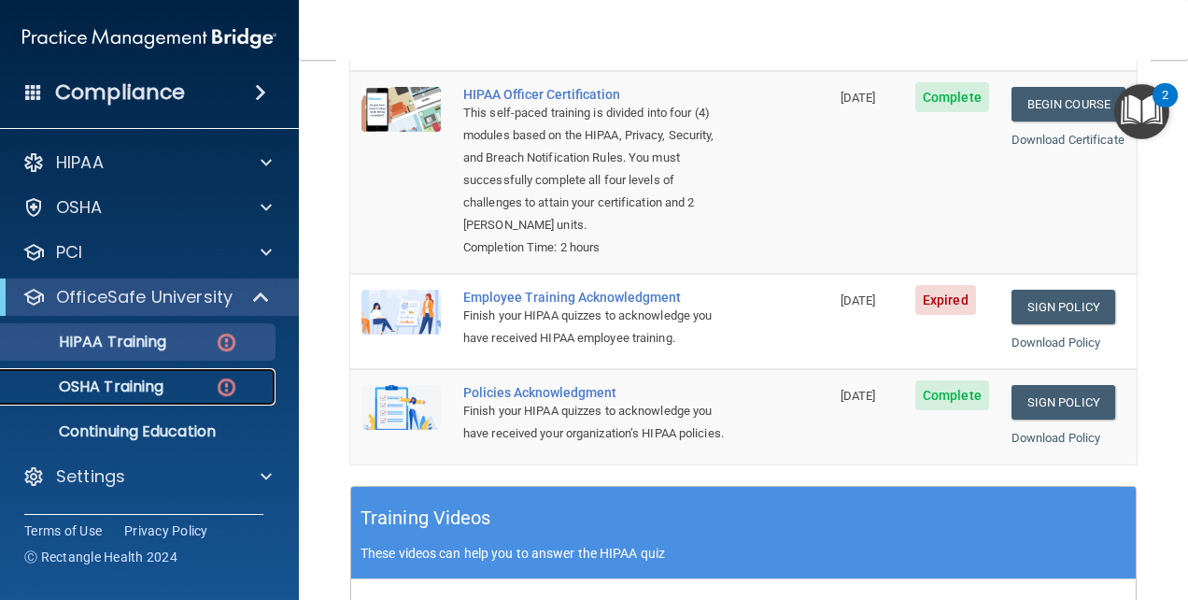
click at [150, 377] on p "OSHA Training" at bounding box center [87, 386] width 151 height 19
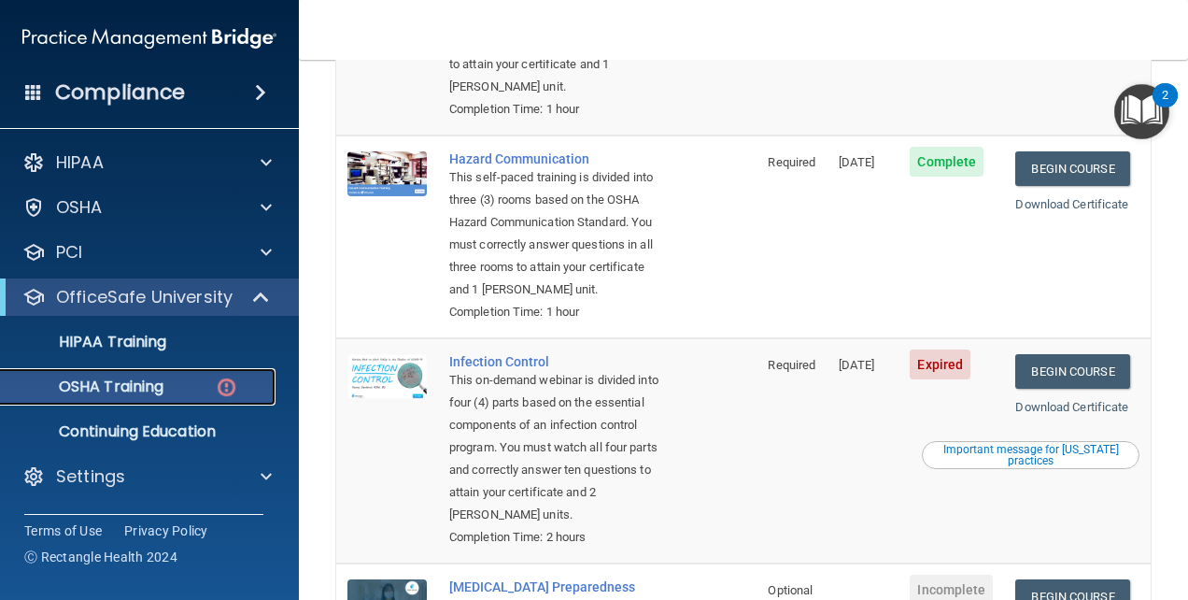
scroll to position [467, 0]
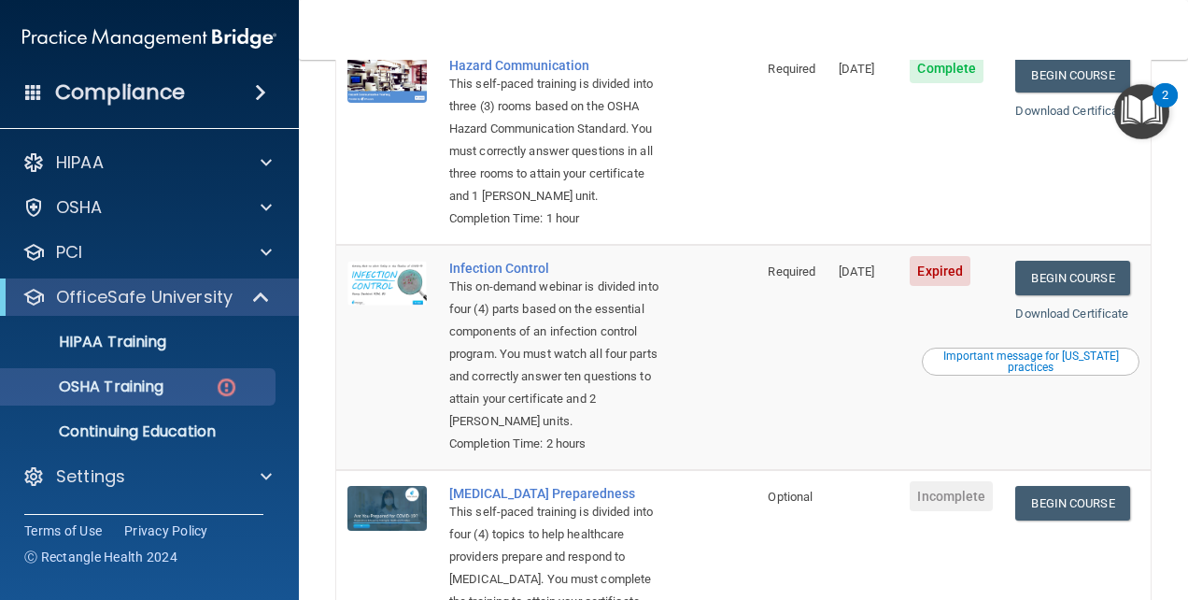
click at [957, 373] on div "Important message for California practices" at bounding box center [1031, 361] width 212 height 22
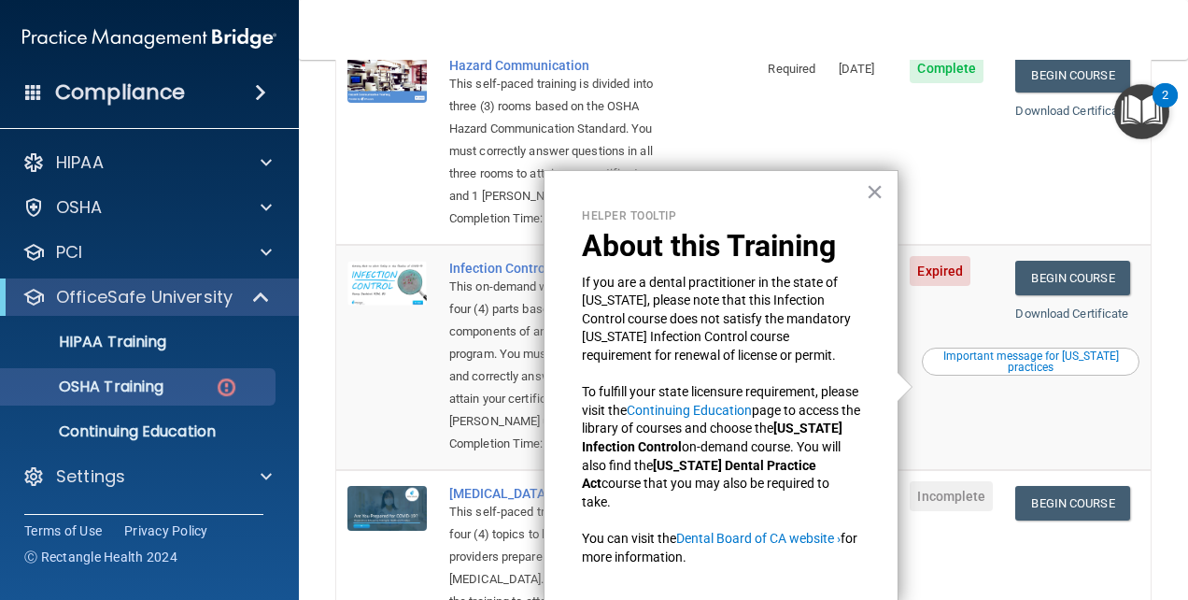
scroll to position [5, 0]
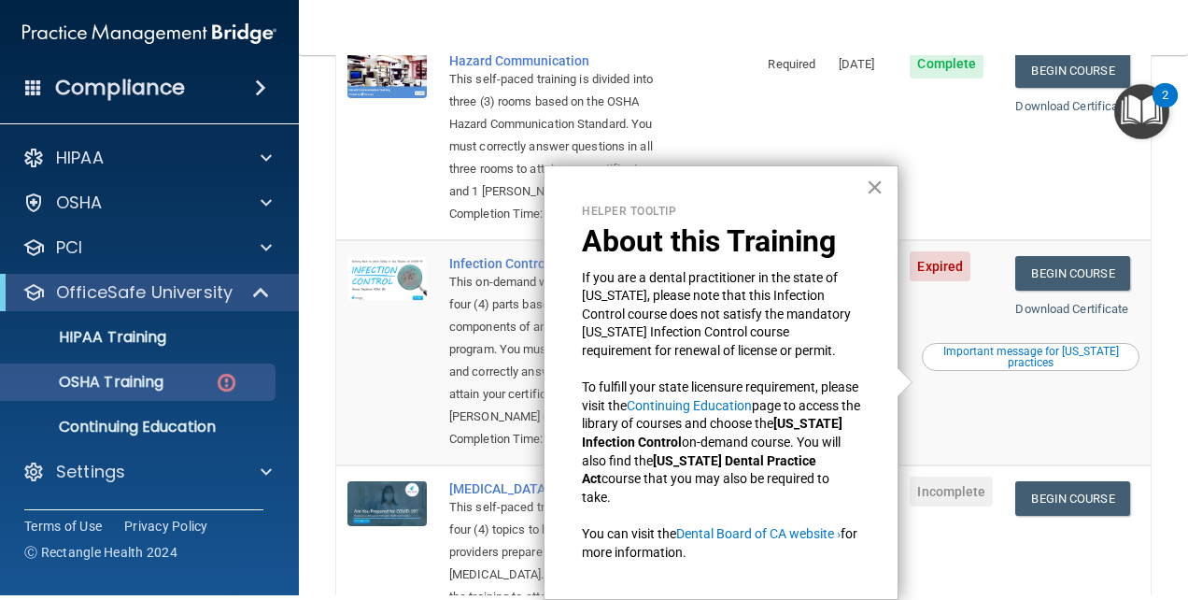
click at [881, 185] on button "×" at bounding box center [875, 187] width 18 height 30
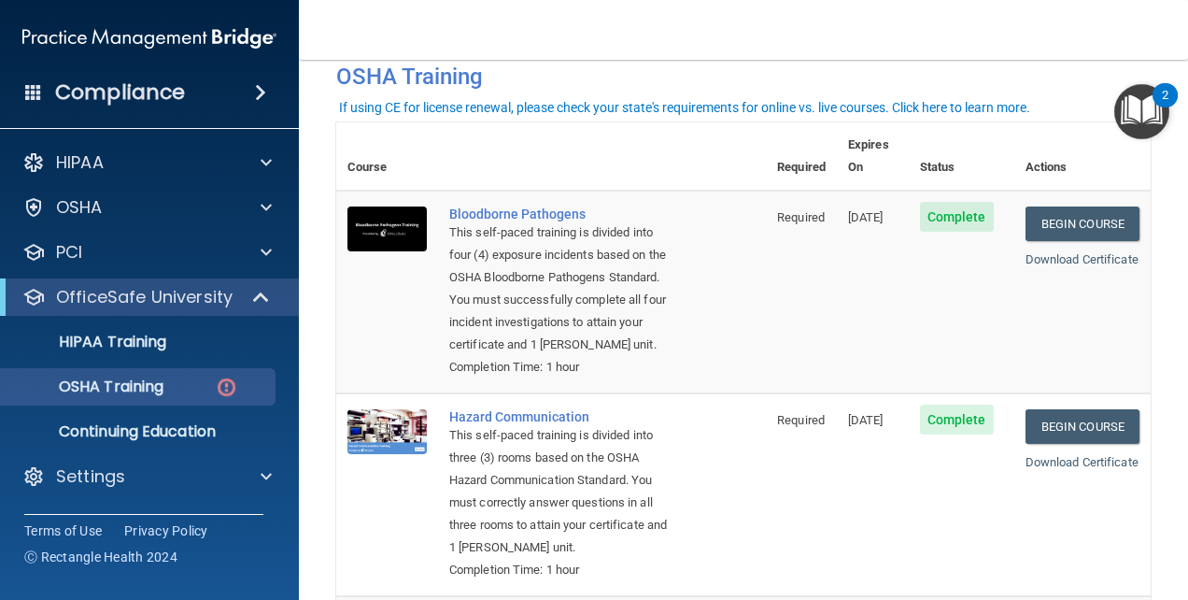
scroll to position [0, 0]
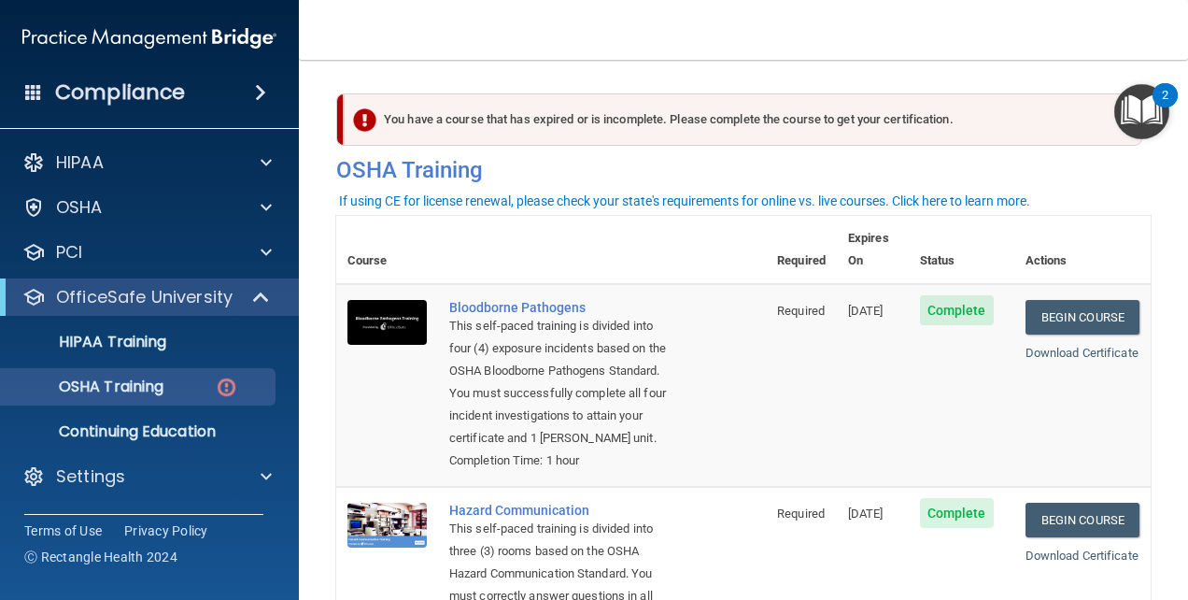
click at [638, 73] on main "You have a course that has expired or is incomplete. Please complete the course…" at bounding box center [743, 330] width 889 height 540
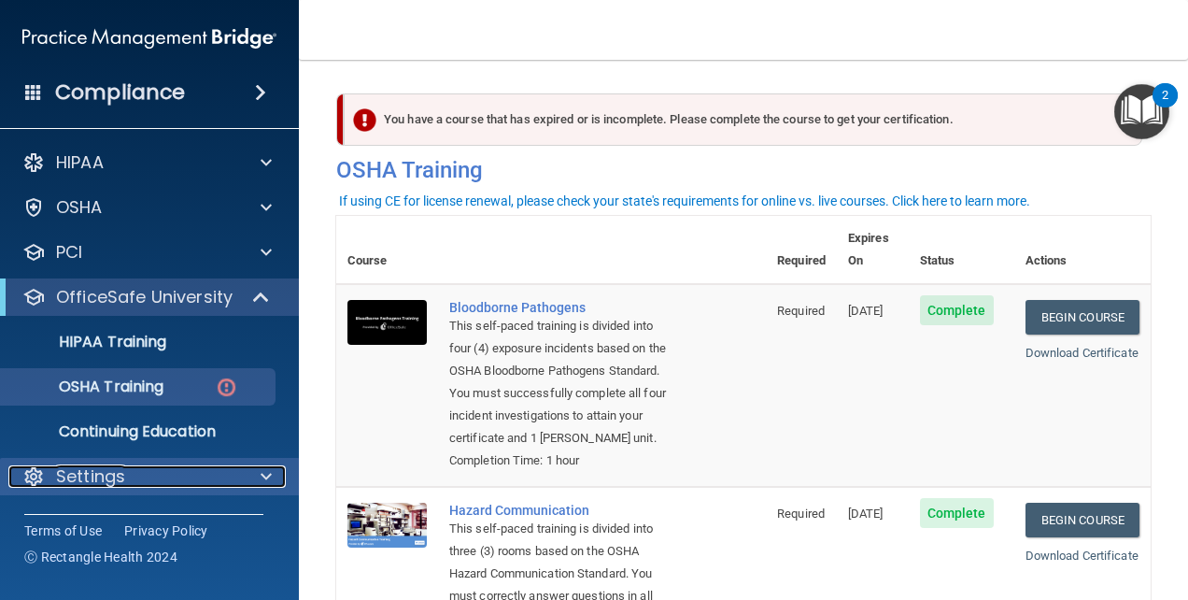
click at [267, 465] on span at bounding box center [266, 476] width 11 height 22
click at [271, 481] on span at bounding box center [266, 476] width 11 height 22
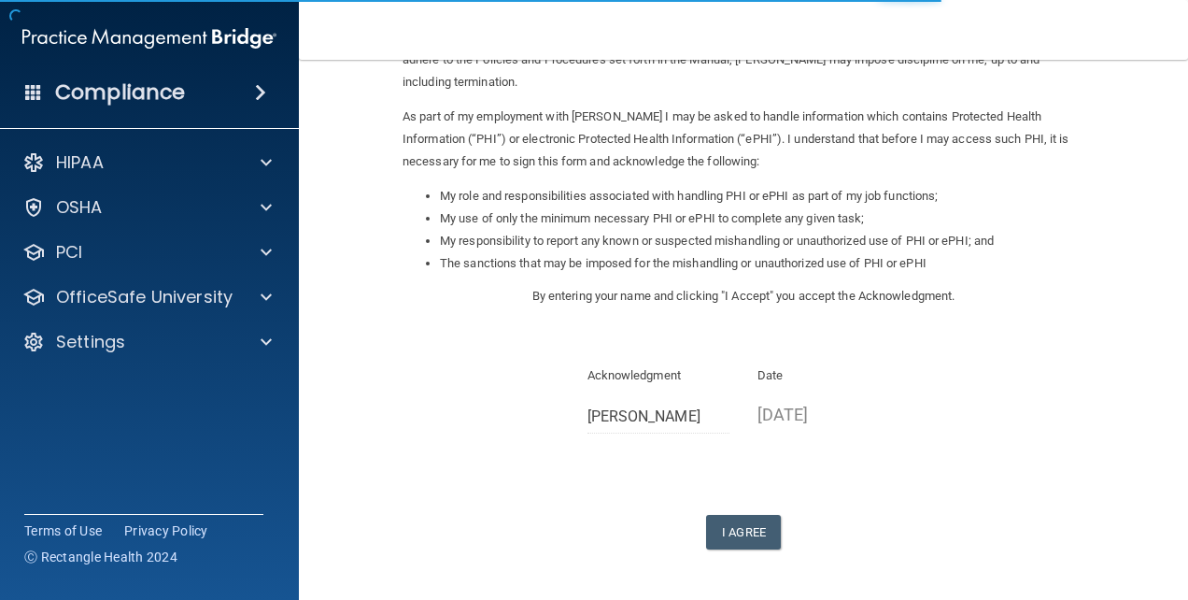
scroll to position [256, 0]
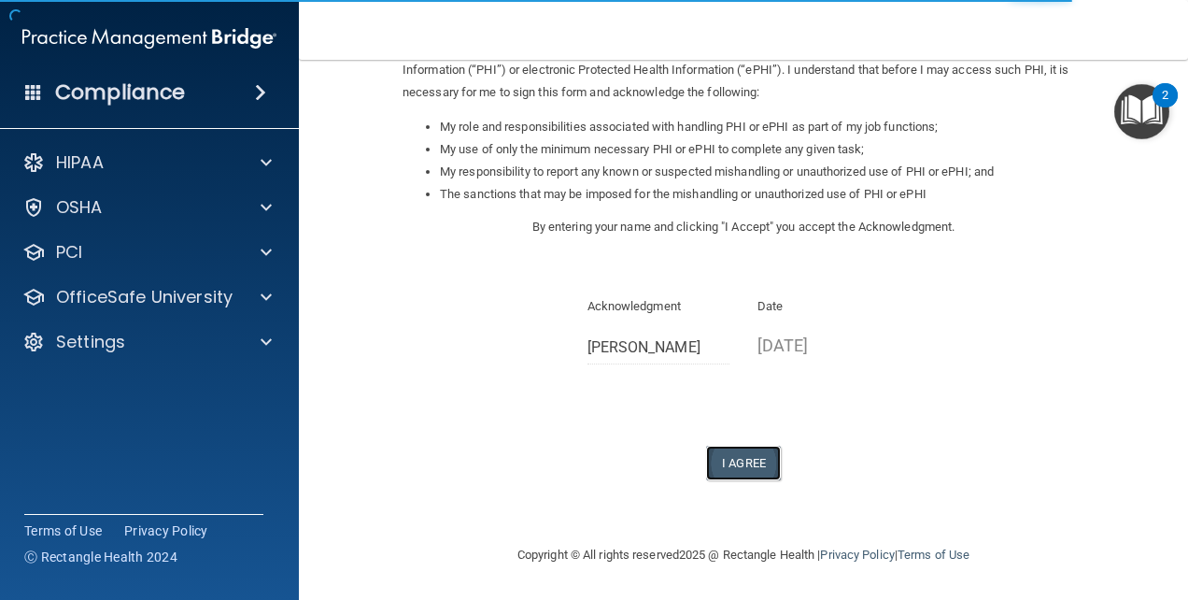
click at [754, 463] on button "I Agree" at bounding box center [743, 463] width 75 height 35
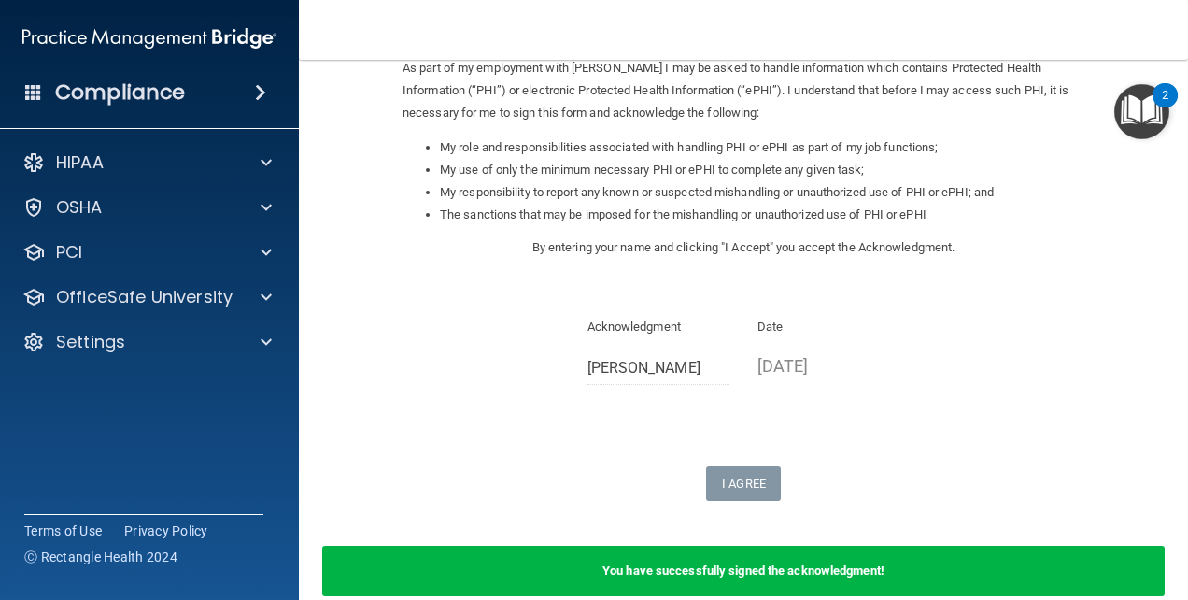
scroll to position [0, 0]
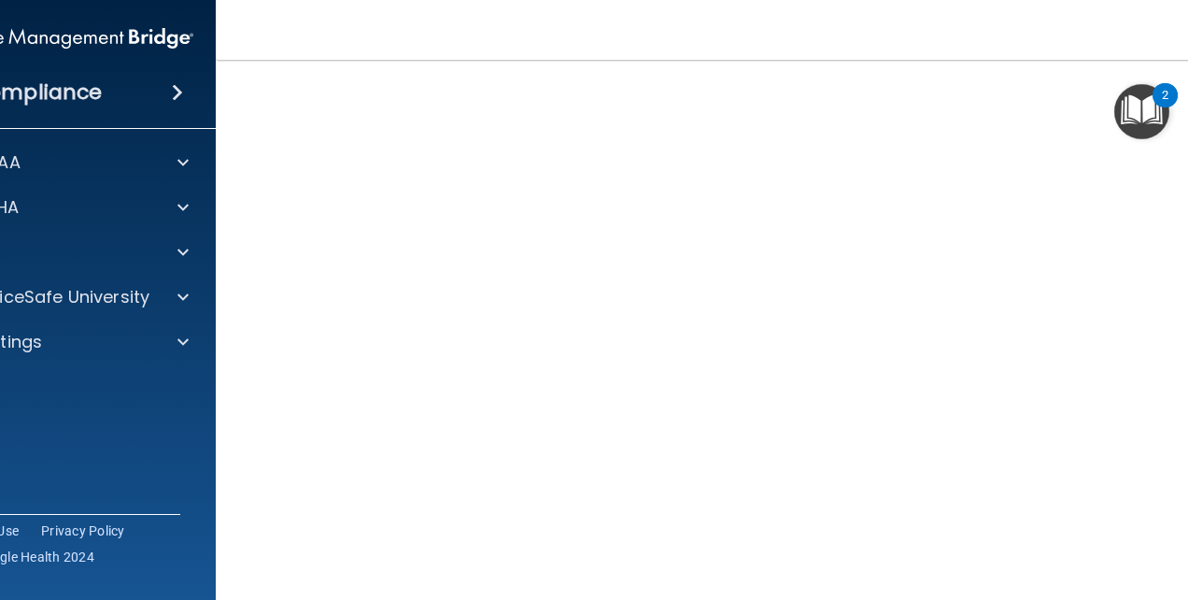
scroll to position [103, 0]
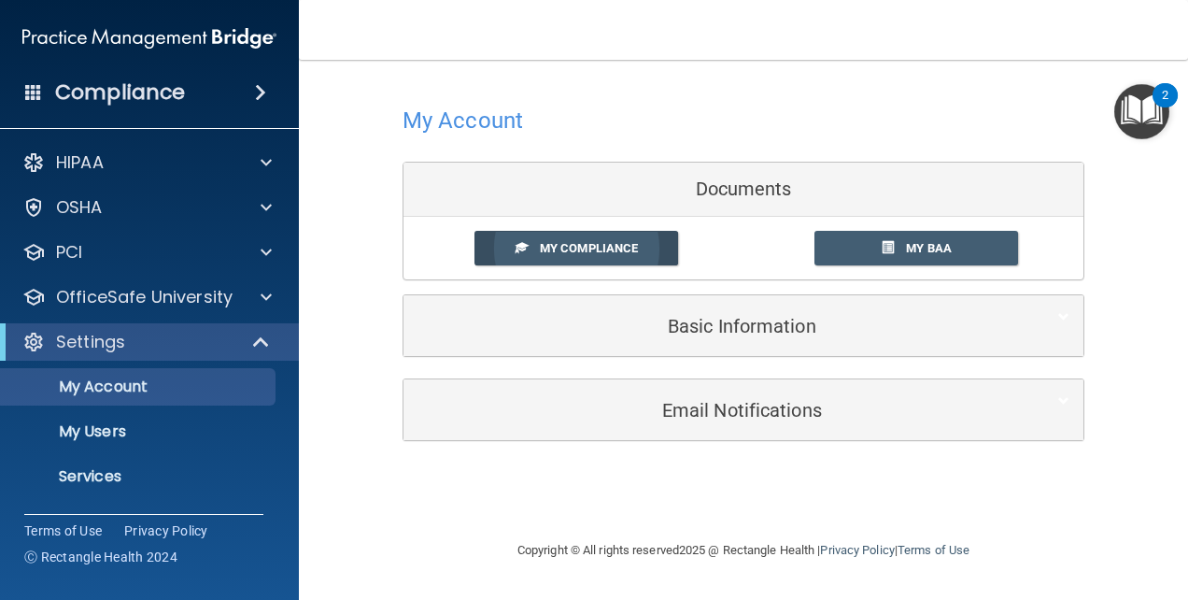
click at [631, 245] on span "My Compliance" at bounding box center [589, 248] width 98 height 14
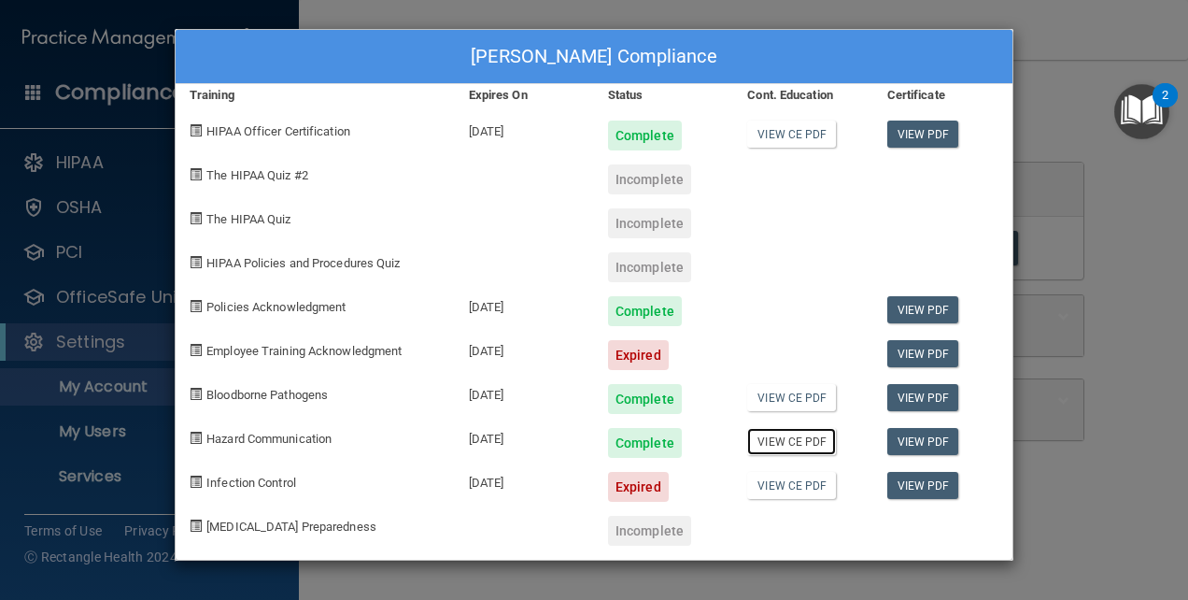
click at [811, 443] on link "View CE PDF" at bounding box center [791, 441] width 89 height 27
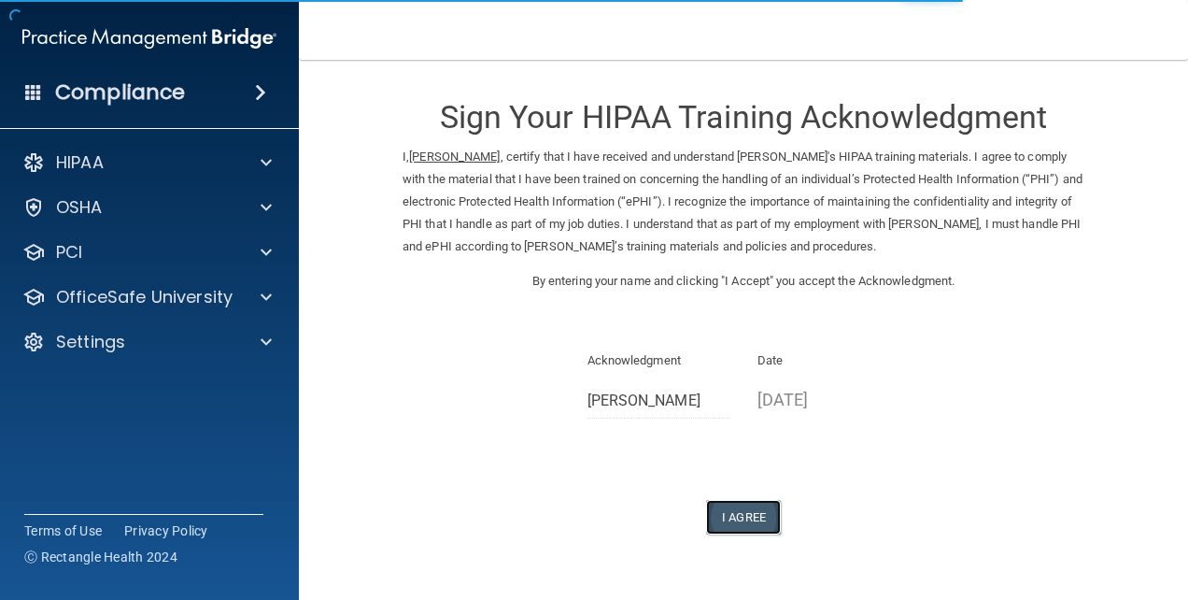
click at [740, 534] on button "I Agree" at bounding box center [743, 517] width 75 height 35
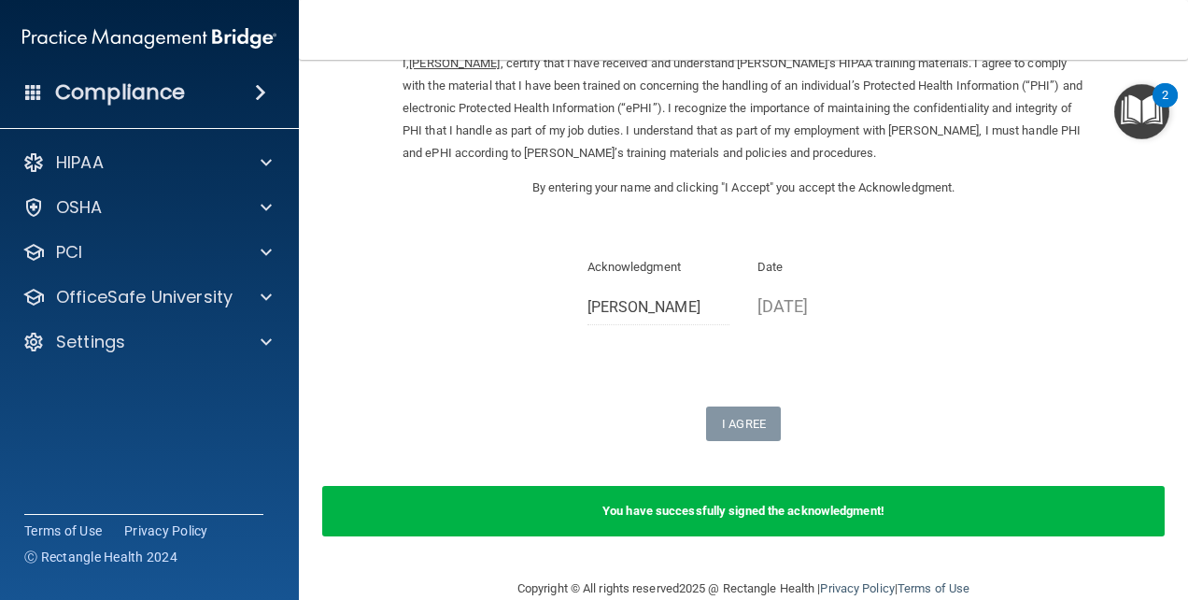
scroll to position [149, 0]
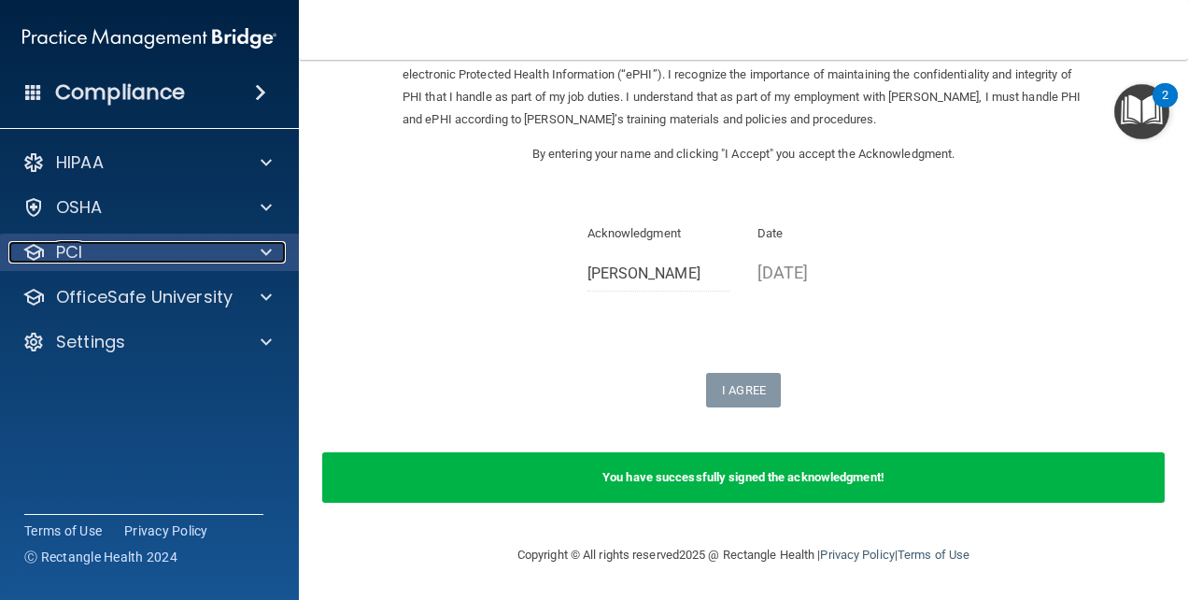
drag, startPoint x: 76, startPoint y: 252, endPoint x: 86, endPoint y: 254, distance: 10.4
click at [76, 252] on p "PCI" at bounding box center [69, 252] width 26 height 22
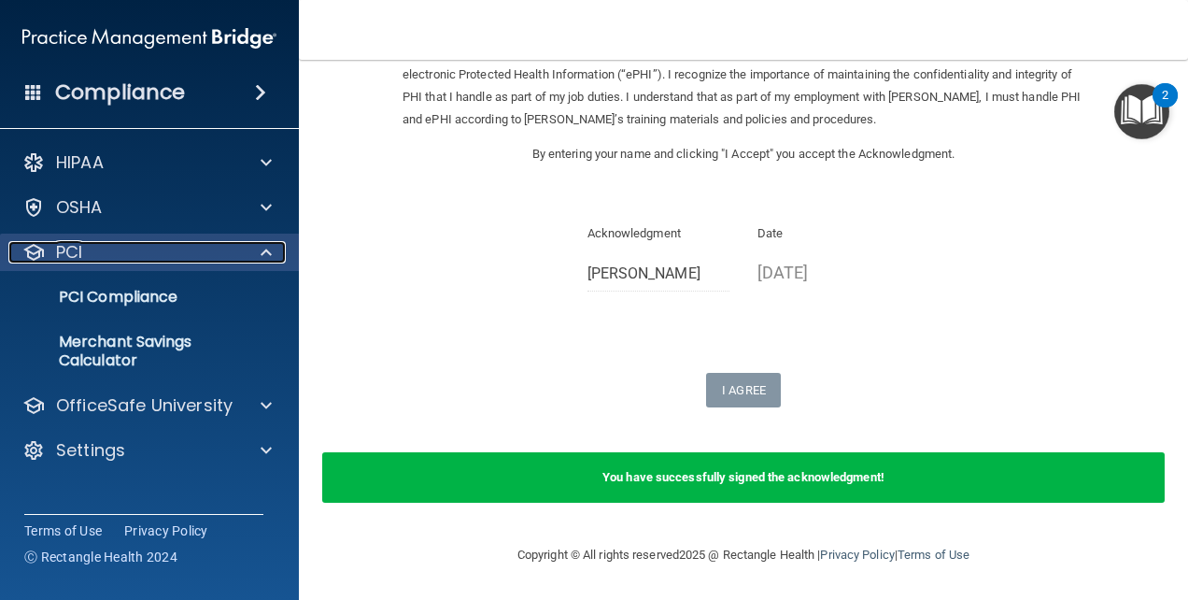
click at [64, 256] on p "PCI" at bounding box center [69, 252] width 26 height 22
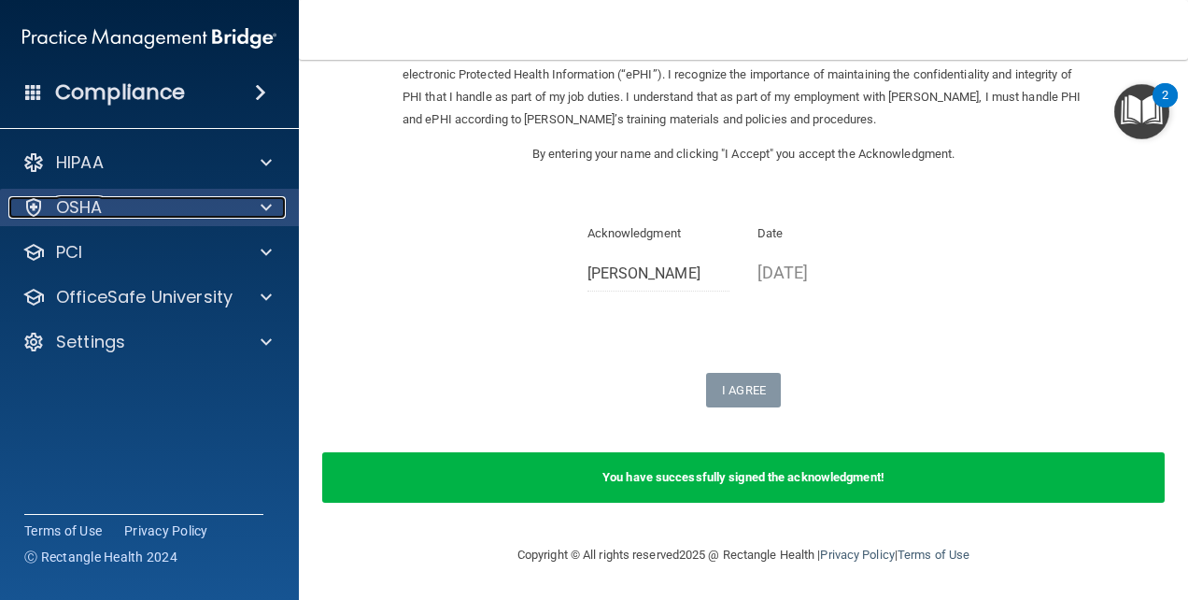
click at [94, 213] on p "OSHA" at bounding box center [79, 207] width 47 height 22
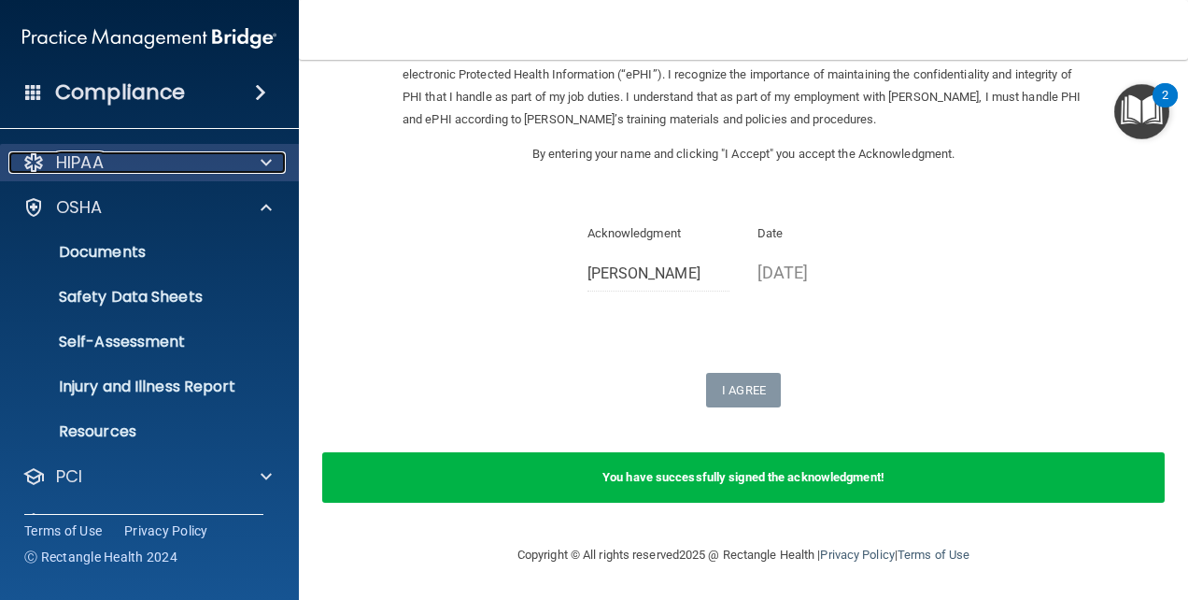
click at [127, 161] on div "HIPAA" at bounding box center [124, 162] width 232 height 22
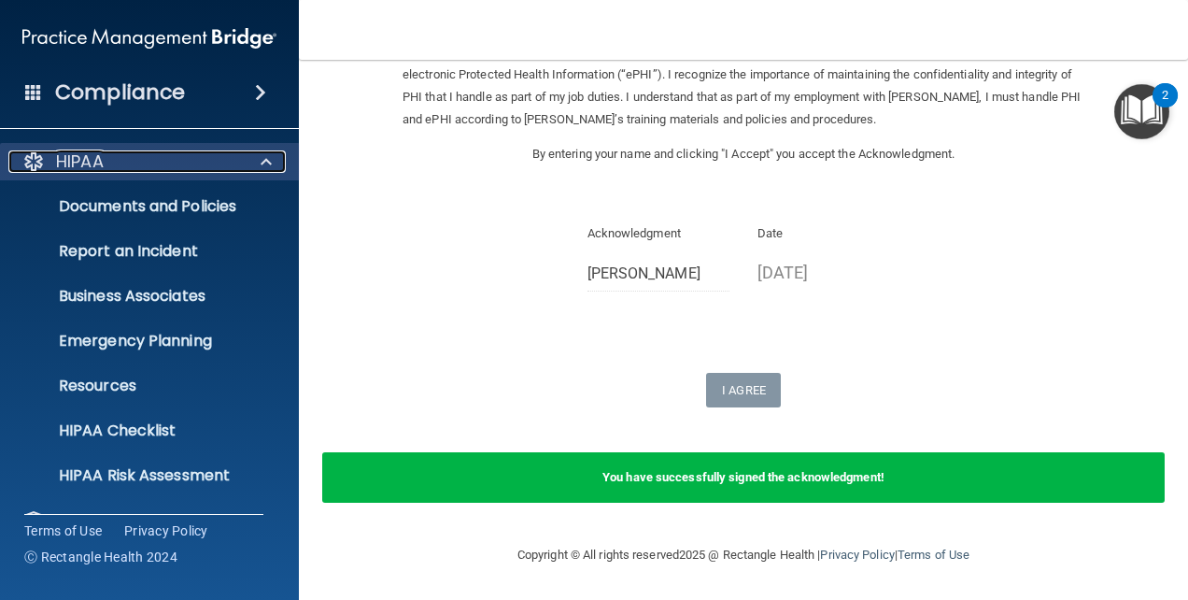
click at [94, 161] on p "HIPAA" at bounding box center [80, 161] width 48 height 22
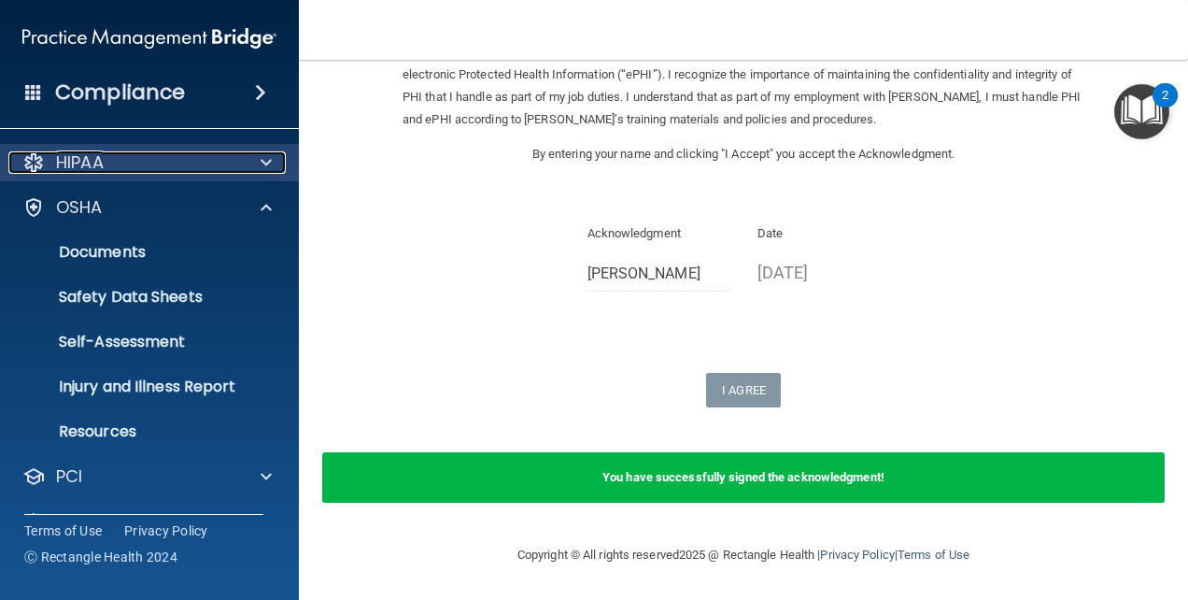
click at [88, 170] on p "HIPAA" at bounding box center [80, 162] width 48 height 22
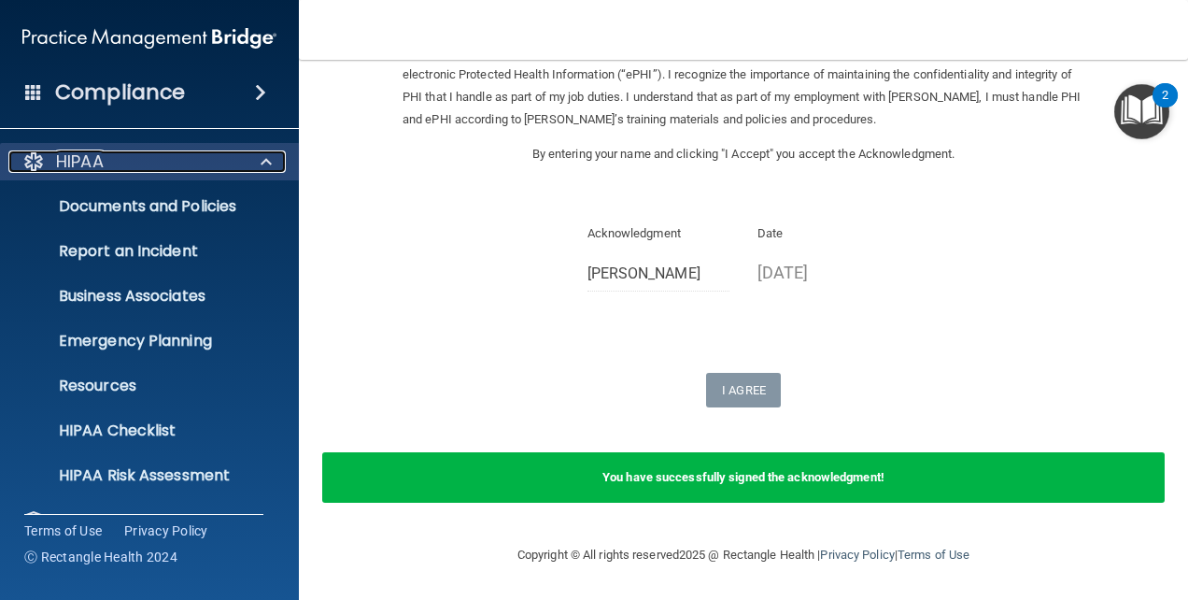
click at [268, 165] on span at bounding box center [266, 161] width 11 height 22
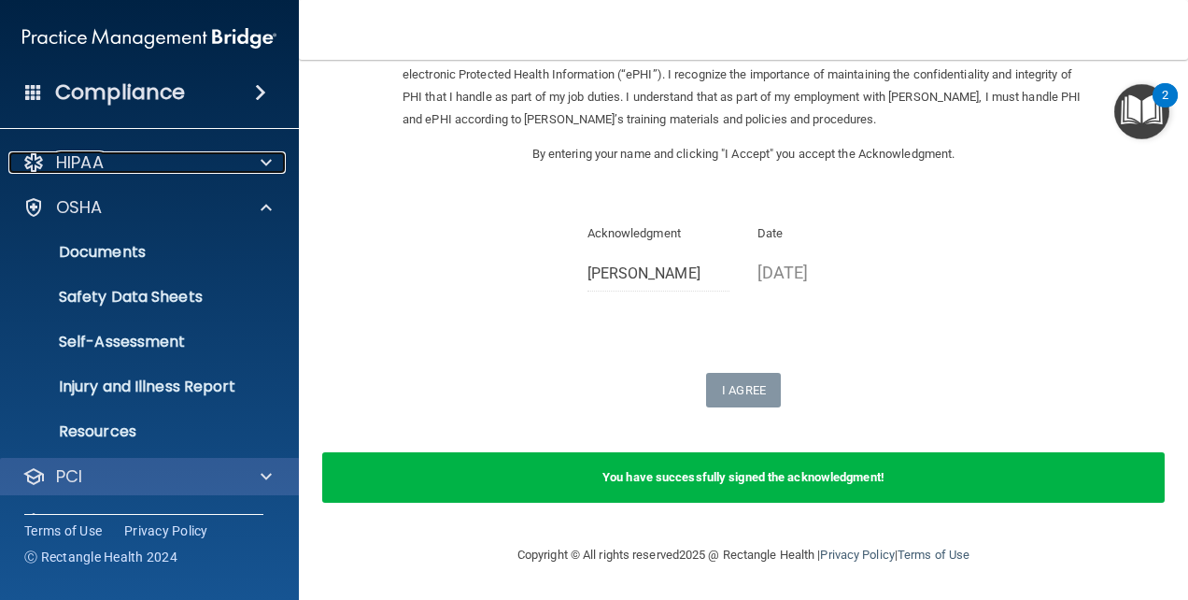
scroll to position [86, 0]
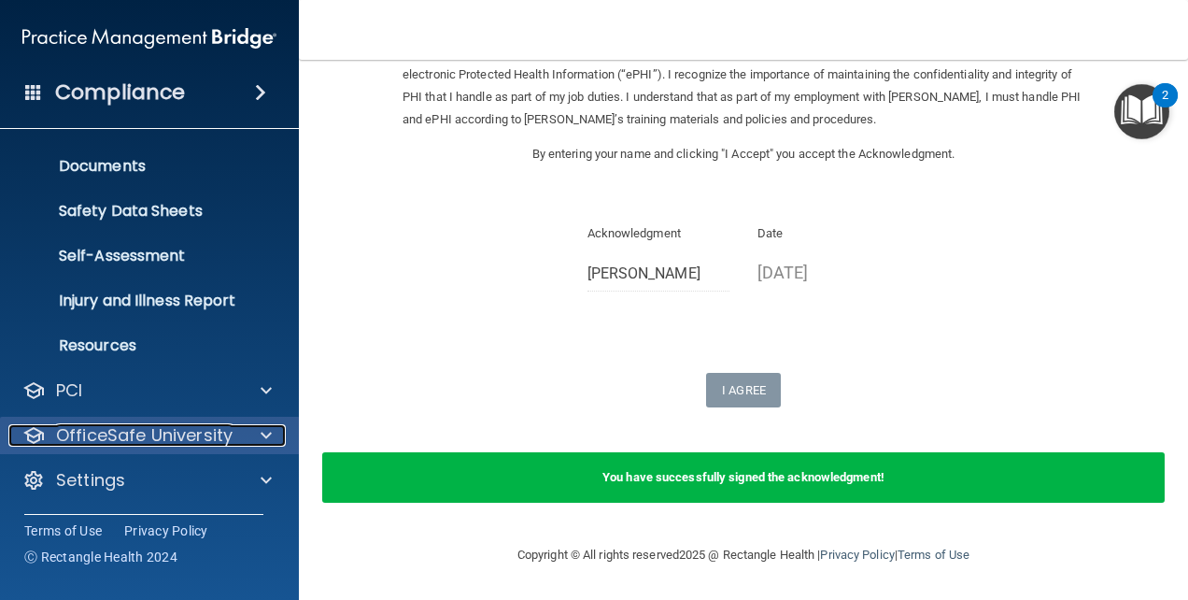
click at [154, 442] on p "OfficeSafe University" at bounding box center [144, 435] width 177 height 22
click at [225, 432] on p "OfficeSafe University" at bounding box center [144, 435] width 177 height 22
click at [265, 433] on span at bounding box center [266, 435] width 11 height 22
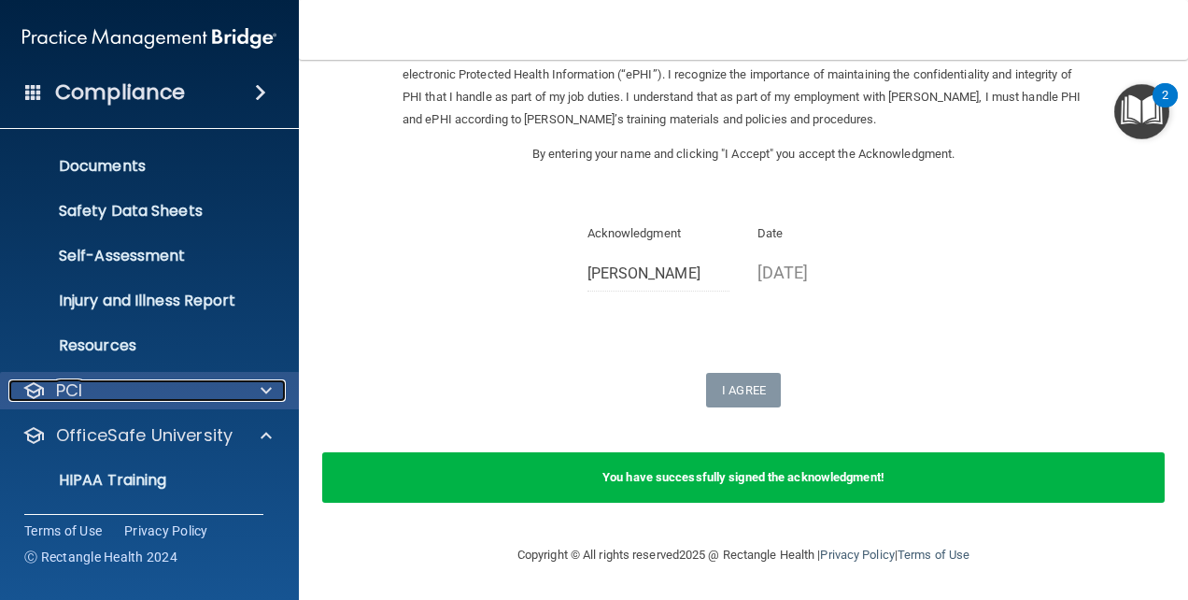
click at [259, 389] on div at bounding box center [263, 390] width 47 height 22
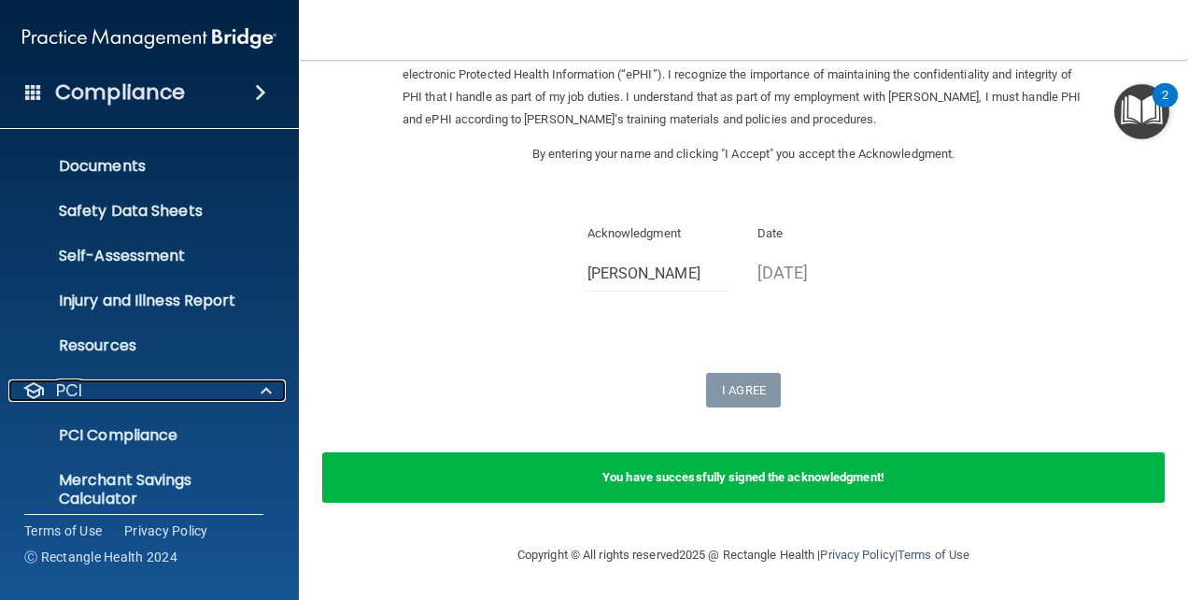
scroll to position [179, 0]
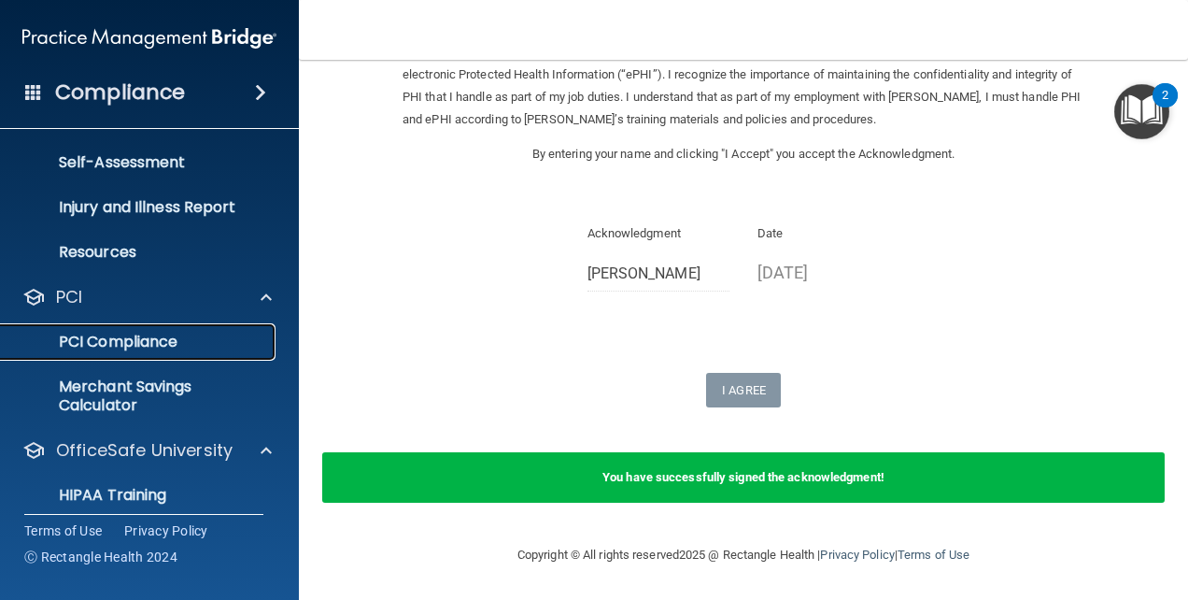
click at [108, 339] on p "PCI Compliance" at bounding box center [139, 342] width 255 height 19
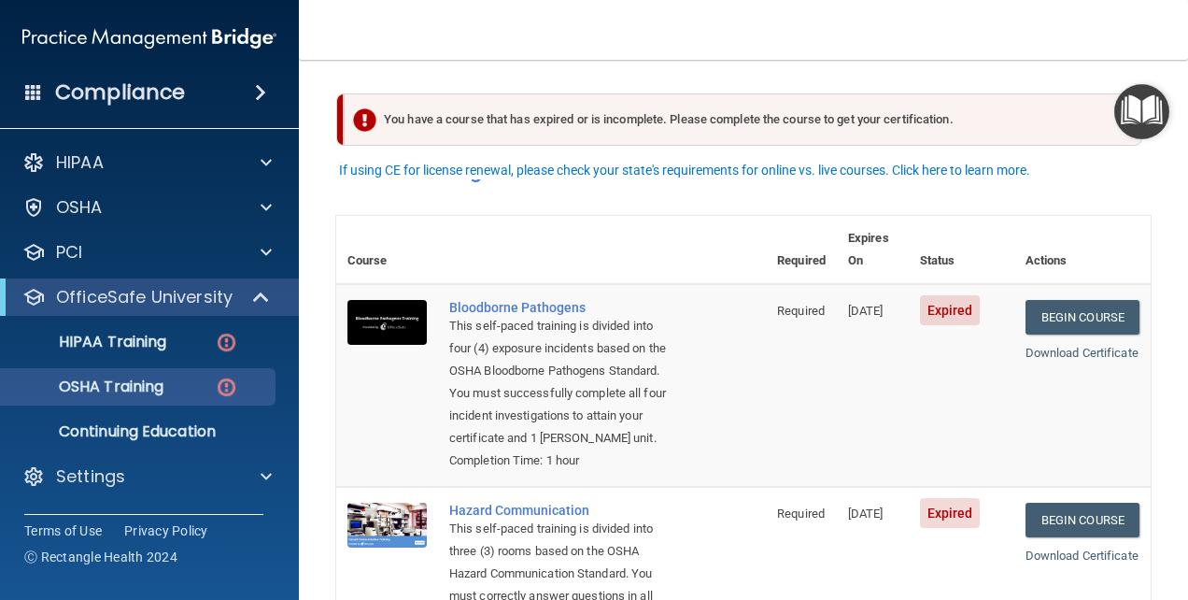
scroll to position [30, 0]
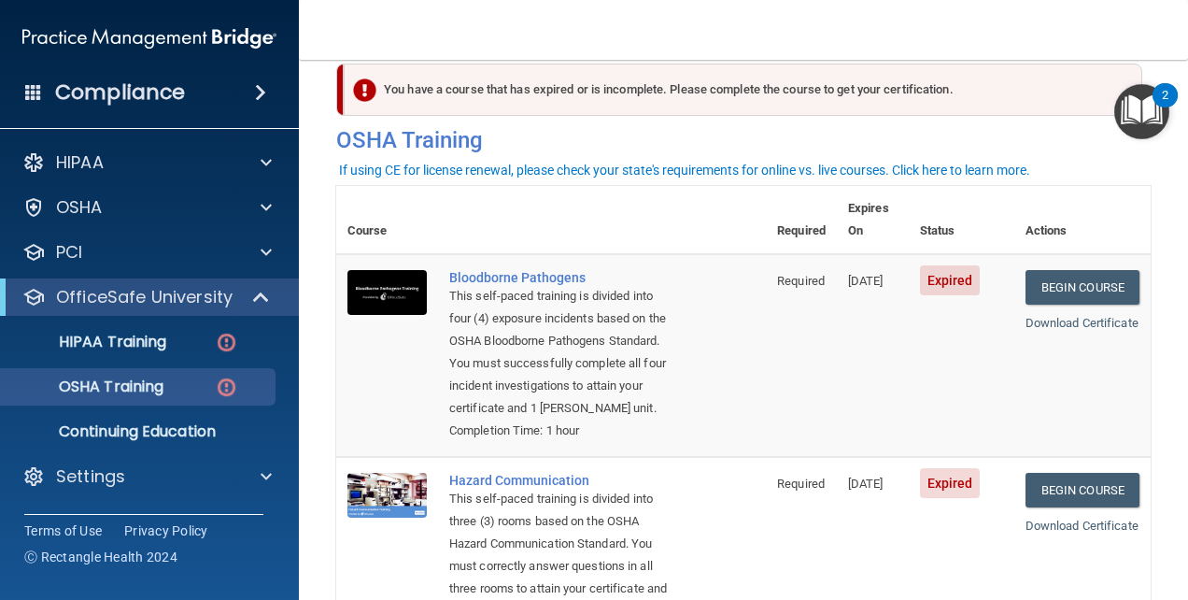
click at [112, 32] on img at bounding box center [149, 38] width 254 height 37
click at [241, 88] on div "Compliance" at bounding box center [149, 92] width 299 height 41
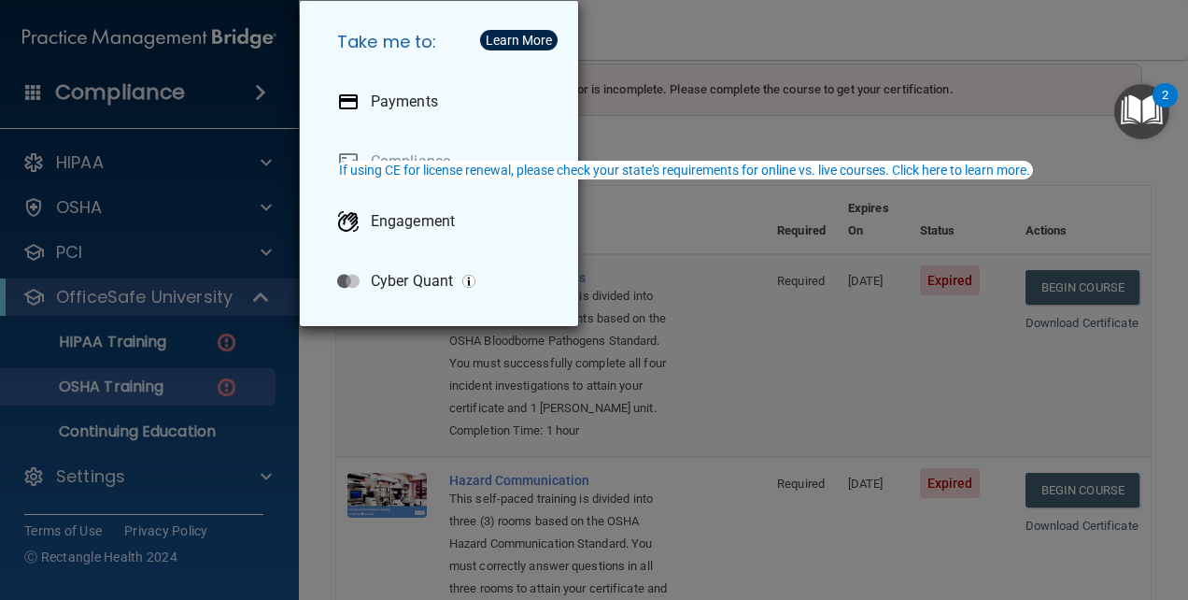
click at [754, 299] on div "Take me to: Payments Compliance Engagement Cyber Quant" at bounding box center [594, 300] width 1188 height 600
